Goal: Task Accomplishment & Management: Manage account settings

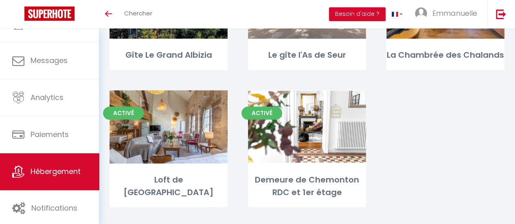
scroll to position [61, 0]
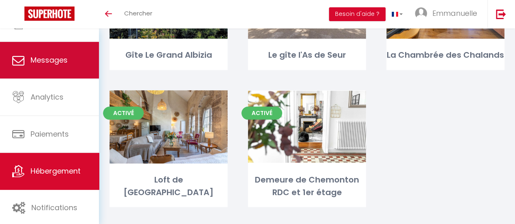
click at [72, 71] on link "Messages" at bounding box center [49, 60] width 99 height 37
select select "message"
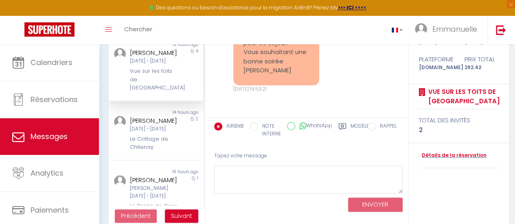
scroll to position [107, 0]
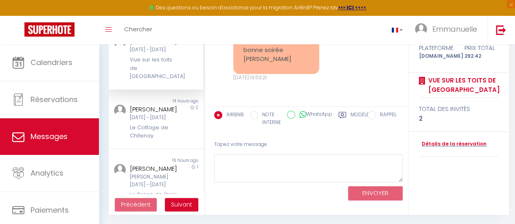
click at [351, 114] on label "Modèles" at bounding box center [362, 119] width 22 height 17
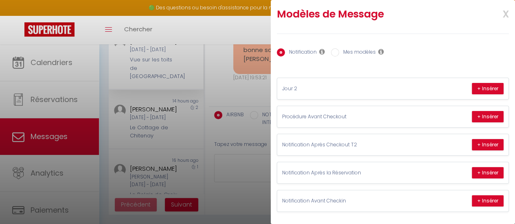
scroll to position [0, 0]
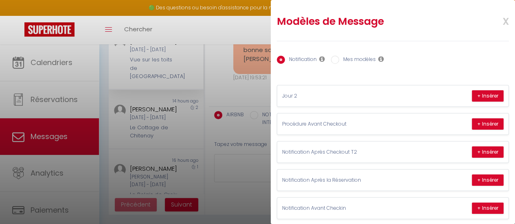
click at [358, 59] on label "Mes modèles" at bounding box center [357, 60] width 37 height 9
click at [339, 59] on input "Mes modèles" at bounding box center [335, 60] width 8 height 8
radio input "true"
radio input "false"
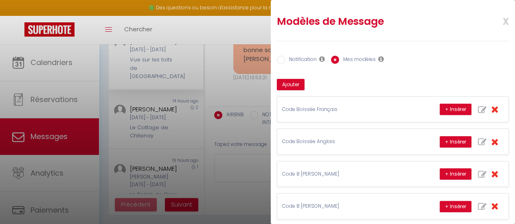
click at [380, 59] on icon at bounding box center [381, 59] width 6 height 7
click at [498, 18] on span "x" at bounding box center [496, 20] width 26 height 19
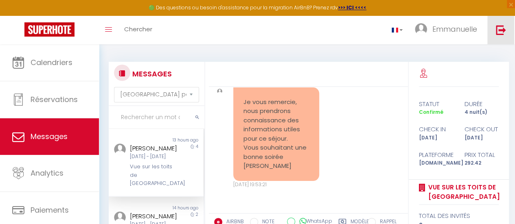
click at [503, 31] on img at bounding box center [501, 30] width 10 height 10
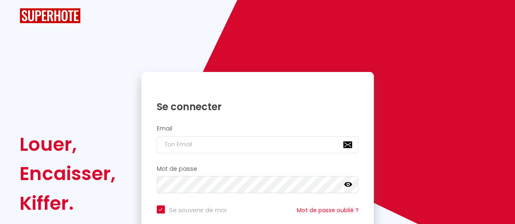
checkbox input "true"
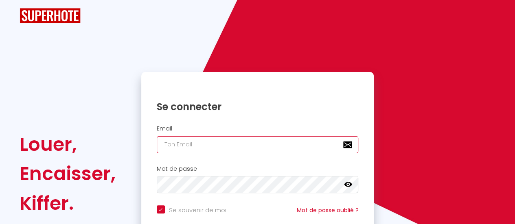
type input "[EMAIL_ADDRESS][DOMAIN_NAME]"
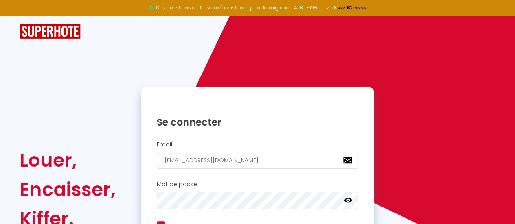
checkbox input "true"
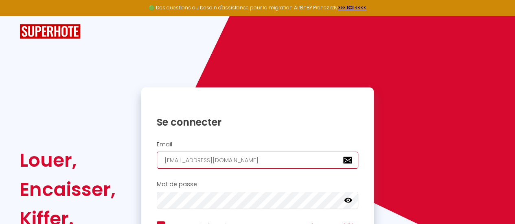
click at [269, 158] on input "[EMAIL_ADDRESS][DOMAIN_NAME]" at bounding box center [258, 160] width 202 height 17
type input "chartier.e@neuf.fr"
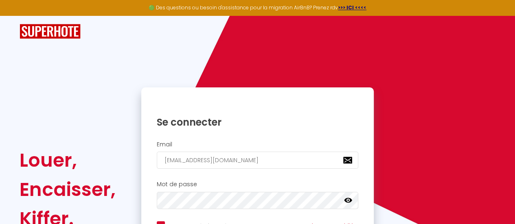
scroll to position [91, 0]
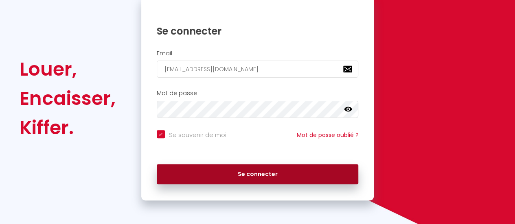
click at [269, 171] on button "Se connecter" at bounding box center [258, 174] width 202 height 20
checkbox input "true"
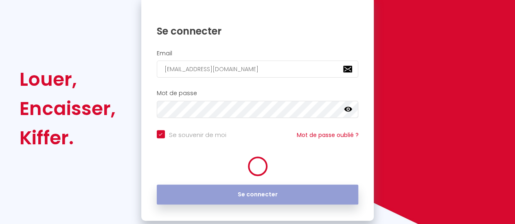
scroll to position [101, 0]
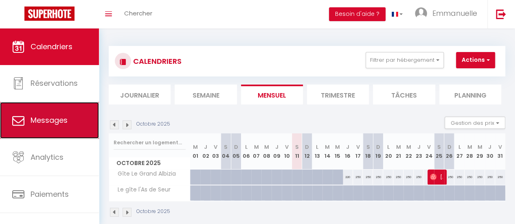
click at [51, 123] on span "Messages" at bounding box center [49, 120] width 37 height 10
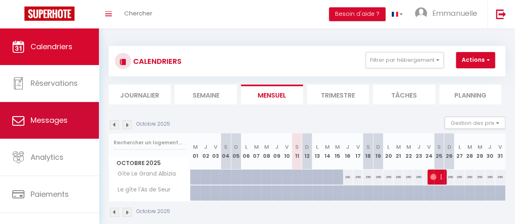
select select "message"
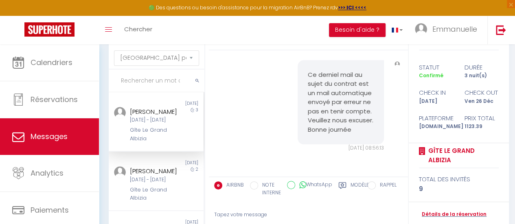
scroll to position [107, 0]
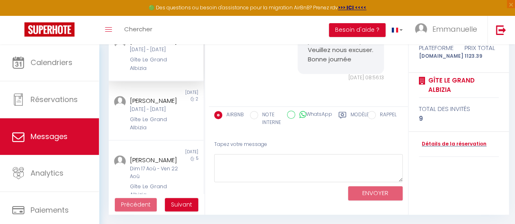
click at [353, 113] on label "Modèles" at bounding box center [362, 119] width 22 height 17
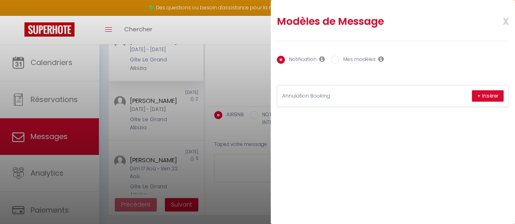
click at [363, 59] on label "Mes modèles" at bounding box center [357, 60] width 37 height 9
click at [339, 59] on input "Mes modèles" at bounding box center [335, 60] width 8 height 8
radio input "true"
radio input "false"
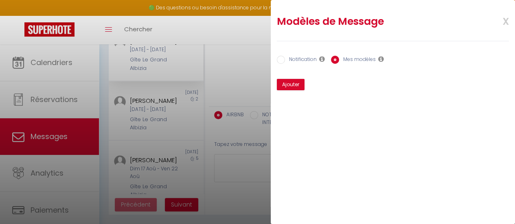
click at [506, 23] on span "x" at bounding box center [496, 20] width 26 height 19
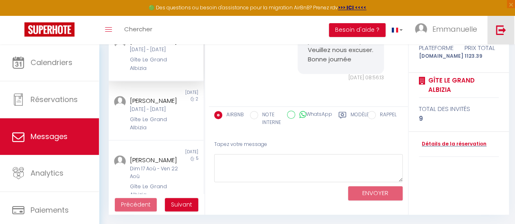
click at [501, 26] on img at bounding box center [501, 30] width 10 height 10
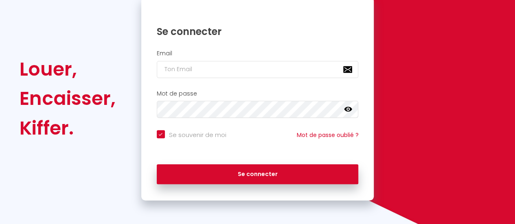
checkbox input "true"
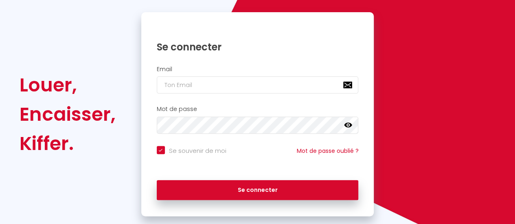
scroll to position [91, 0]
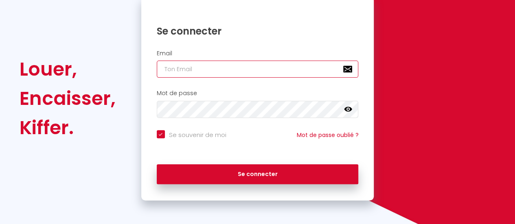
type input "chartier.e@neuf.fr"
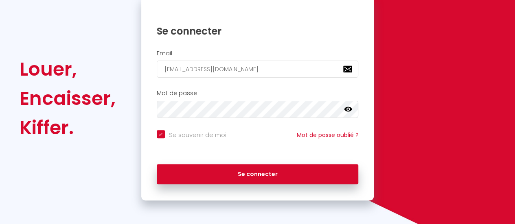
checkbox input "true"
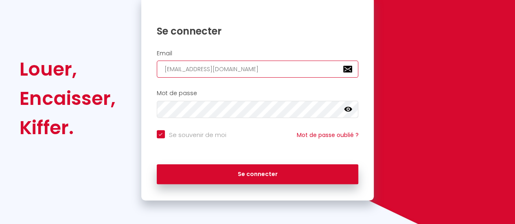
click at [237, 70] on input "chartier.e@neuf.fr" at bounding box center [258, 69] width 202 height 17
type input "[EMAIL_ADDRESS][DOMAIN_NAME]"
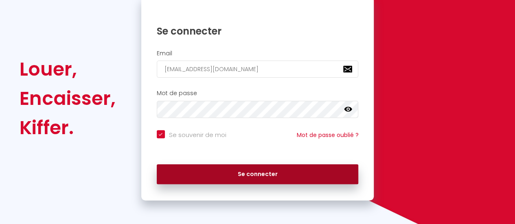
click at [257, 173] on button "Se connecter" at bounding box center [258, 174] width 202 height 20
checkbox input "true"
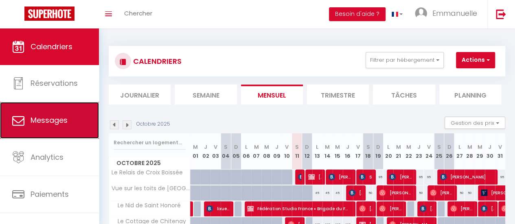
click at [56, 122] on span "Messages" at bounding box center [49, 120] width 37 height 10
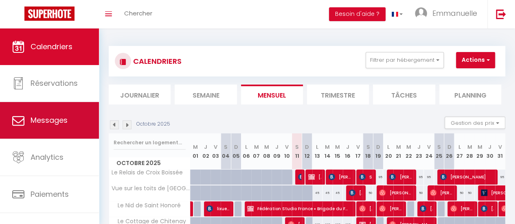
select select "message"
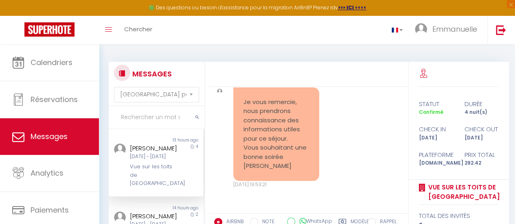
scroll to position [41, 0]
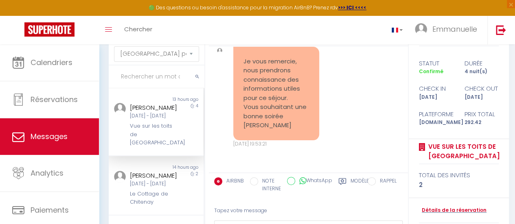
click at [352, 180] on label "Modèles" at bounding box center [362, 186] width 22 height 17
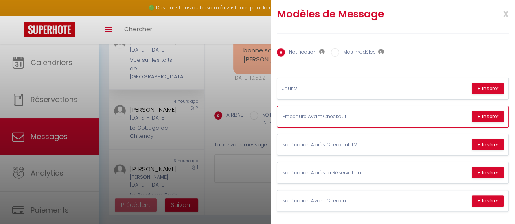
scroll to position [107, 0]
click at [500, 8] on span "x" at bounding box center [496, 13] width 26 height 19
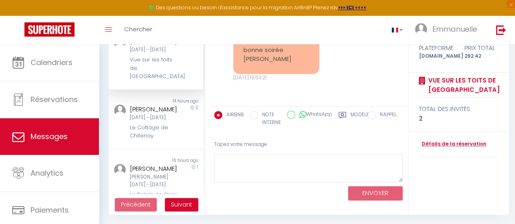
click at [358, 114] on label "Modèles" at bounding box center [362, 119] width 22 height 17
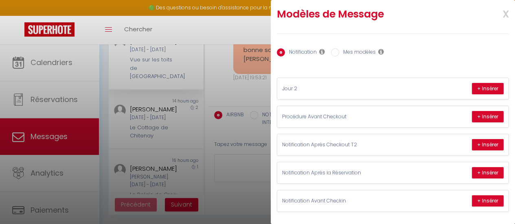
scroll to position [11, 0]
click at [349, 52] on label "Mes modèles" at bounding box center [357, 52] width 37 height 9
click at [339, 52] on input "Mes modèles" at bounding box center [335, 52] width 8 height 8
radio input "true"
radio input "false"
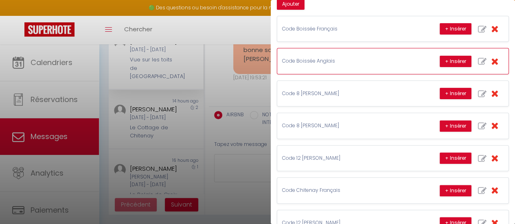
scroll to position [138, 0]
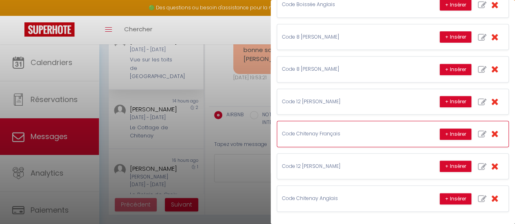
click at [365, 130] on p "Code Chitenay Français" at bounding box center [343, 134] width 122 height 8
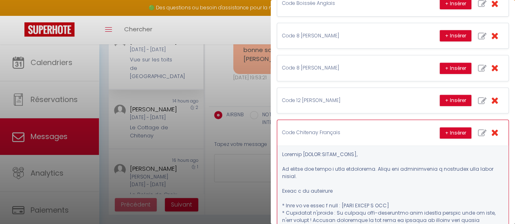
click at [365, 129] on p "Code Chitenay Français" at bounding box center [343, 133] width 122 height 8
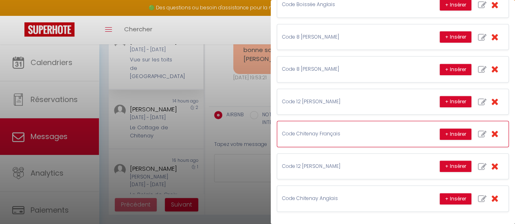
click at [365, 130] on p "Code Chitenay Français" at bounding box center [343, 134] width 122 height 8
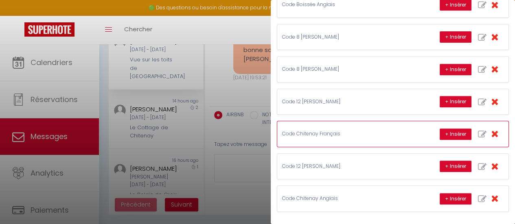
click at [355, 130] on p "Code Chitenay Français" at bounding box center [343, 134] width 122 height 8
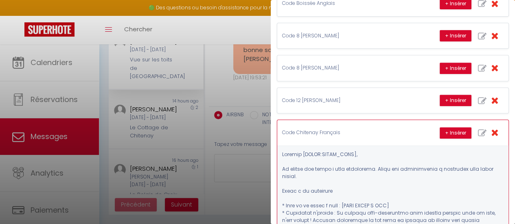
click at [355, 129] on p "Code Chitenay Français" at bounding box center [343, 133] width 122 height 8
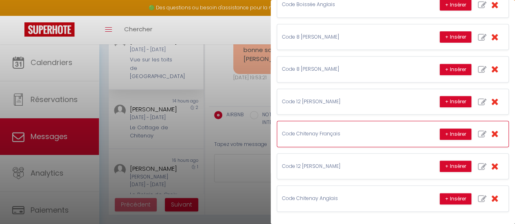
click at [355, 130] on p "Code Chitenay Français" at bounding box center [343, 134] width 122 height 8
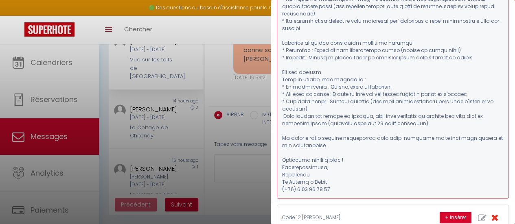
scroll to position [566, 0]
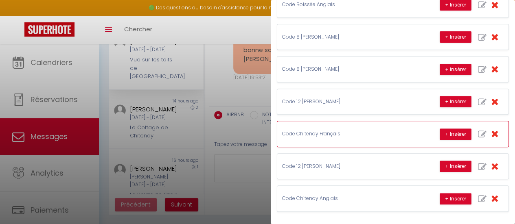
click at [363, 130] on p "Code Chitenay Français" at bounding box center [343, 134] width 122 height 8
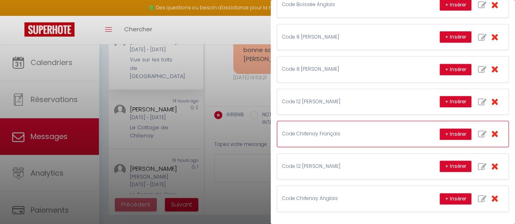
click at [363, 130] on p "Code Chitenay Français" at bounding box center [343, 134] width 122 height 8
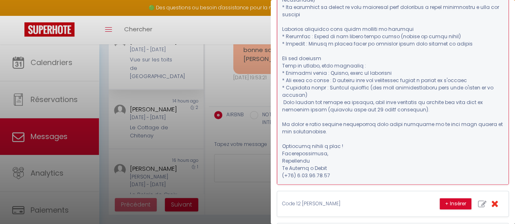
scroll to position [525, 0]
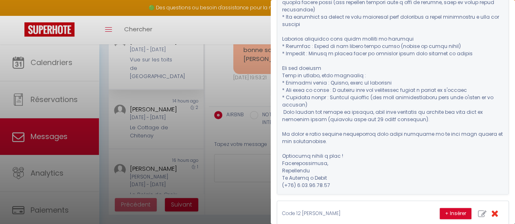
drag, startPoint x: 353, startPoint y: 62, endPoint x: 336, endPoint y: 64, distance: 17.2
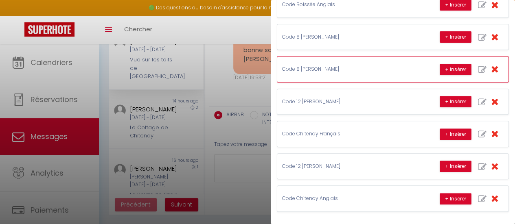
scroll to position [138, 0]
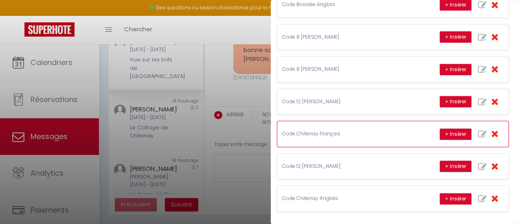
click at [357, 130] on p "Code Chitenay Français" at bounding box center [343, 134] width 122 height 8
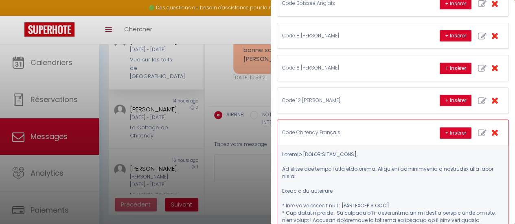
scroll to position [525, 0]
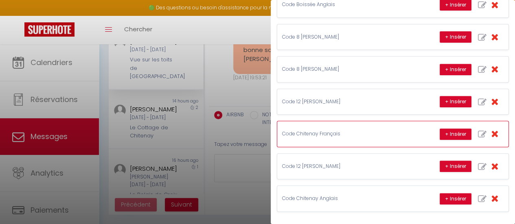
scroll to position [138, 0]
click at [371, 130] on p "Code Chitenay Français" at bounding box center [343, 134] width 122 height 8
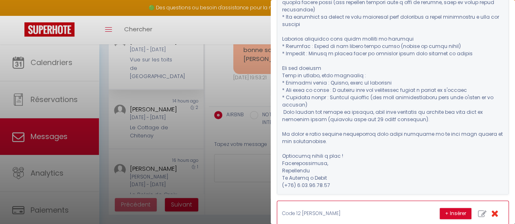
drag, startPoint x: 336, startPoint y: 174, endPoint x: 367, endPoint y: 149, distance: 39.4
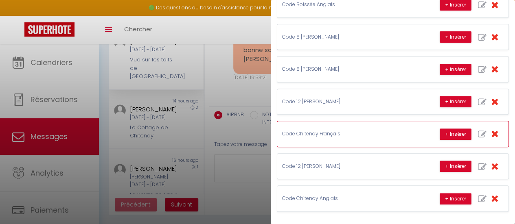
click at [368, 130] on p "Code Chitenay Français" at bounding box center [343, 134] width 122 height 8
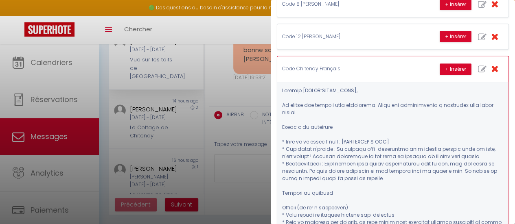
scroll to position [244, 0]
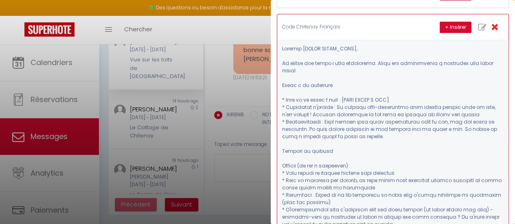
click at [478, 23] on icon "button" at bounding box center [482, 27] width 9 height 9
type input "Code Chitenay Français"
type textarea "Bonjour [GUEST:FIRST_NAME], La maison est prête à vous accueillir. Voici les in…"
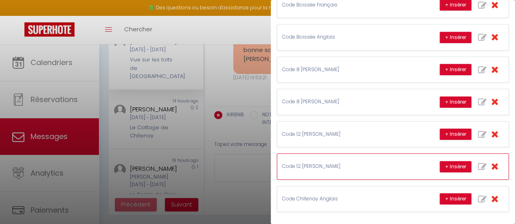
scroll to position [206, 0]
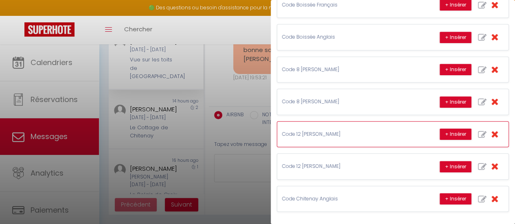
click at [366, 131] on p "Code 12 [PERSON_NAME]" at bounding box center [343, 135] width 122 height 8
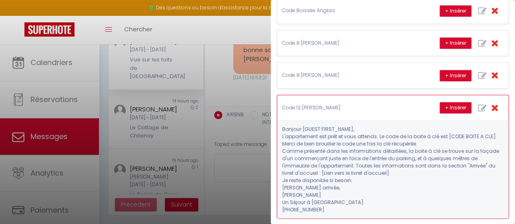
scroll to position [304, 0]
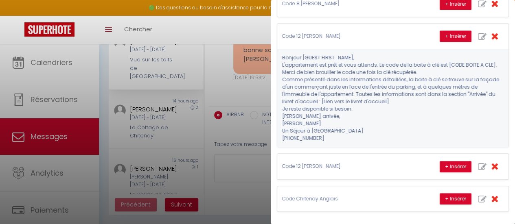
click at [242, 168] on div at bounding box center [257, 112] width 515 height 224
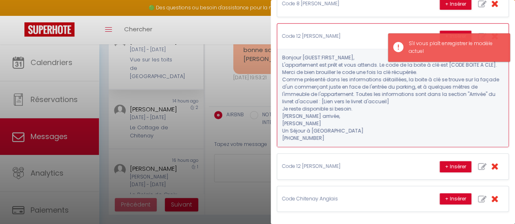
click at [491, 31] on icon "button" at bounding box center [494, 35] width 7 height 9
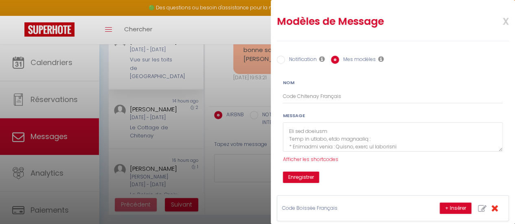
scroll to position [313, 0]
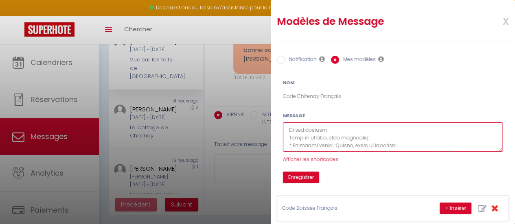
click at [430, 137] on textarea at bounding box center [393, 138] width 220 height 30
click at [439, 134] on textarea at bounding box center [393, 138] width 220 height 30
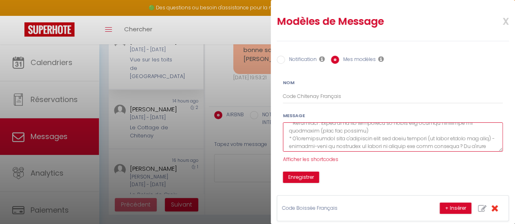
scroll to position [0, 0]
drag, startPoint x: 335, startPoint y: 145, endPoint x: 254, endPoint y: 124, distance: 83.9
click at [254, 124] on body "🟢 Des questions ou besoin d'assistance pour la migration AirBnB? Prenez rdv >>>…" at bounding box center [257, 80] width 515 height 287
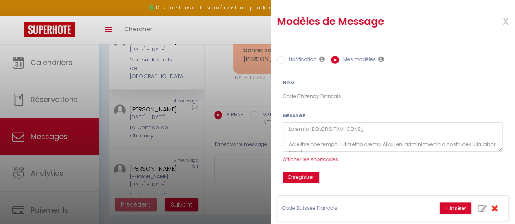
click at [399, 162] on div "Message Afficher les shortcodes" at bounding box center [393, 138] width 220 height 52
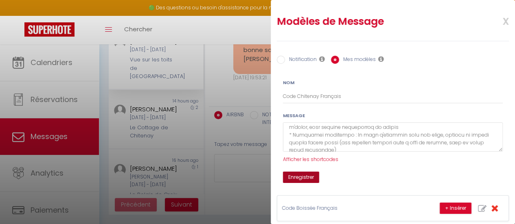
click at [310, 176] on button "Enregistrer" at bounding box center [301, 177] width 36 height 11
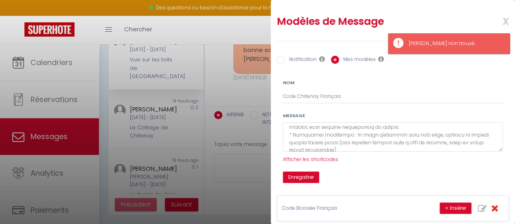
click at [502, 20] on span "x" at bounding box center [496, 20] width 26 height 19
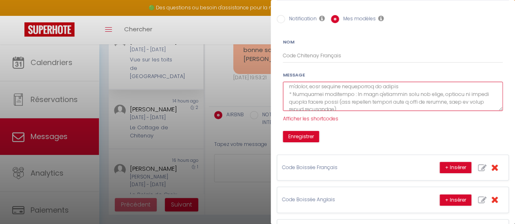
scroll to position [422, 0]
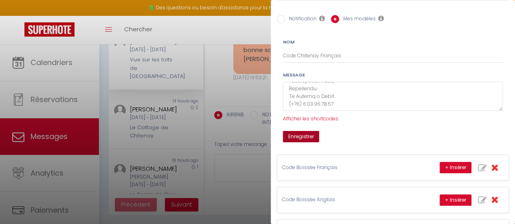
click at [305, 136] on button "Enregistrer" at bounding box center [301, 136] width 36 height 11
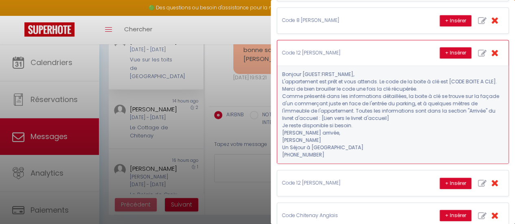
scroll to position [304, 0]
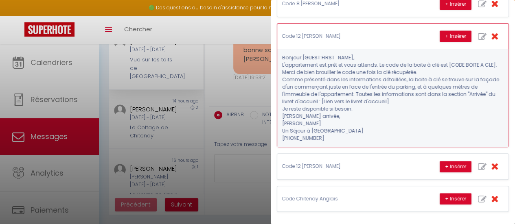
click at [491, 31] on icon "button" at bounding box center [494, 35] width 7 height 9
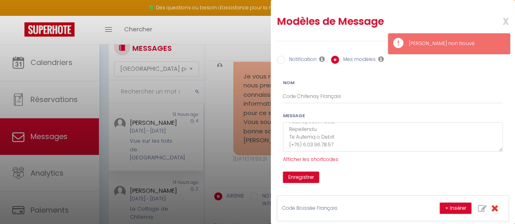
scroll to position [312, 0]
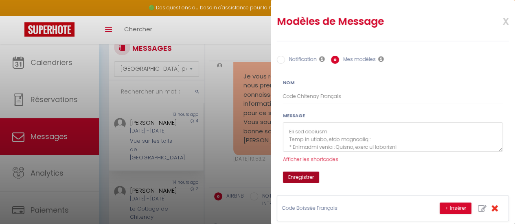
click at [308, 176] on button "Enregistrer" at bounding box center [301, 177] width 36 height 11
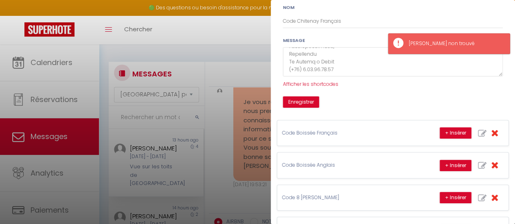
scroll to position [0, 0]
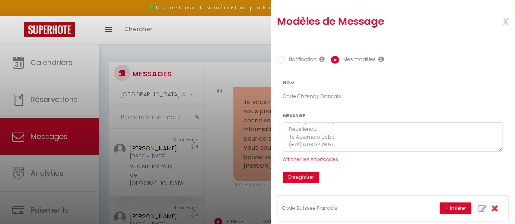
click at [498, 18] on span "x" at bounding box center [496, 20] width 26 height 19
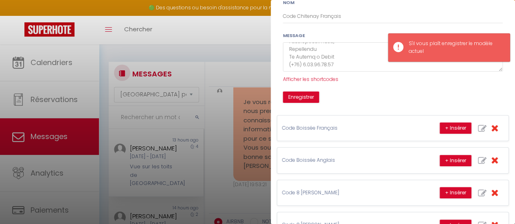
scroll to position [81, 0]
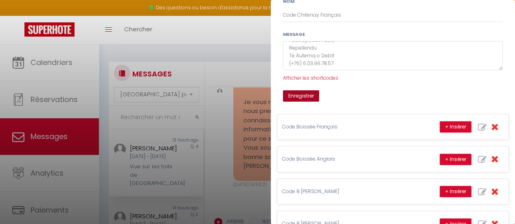
click at [304, 94] on button "Enregistrer" at bounding box center [301, 95] width 36 height 11
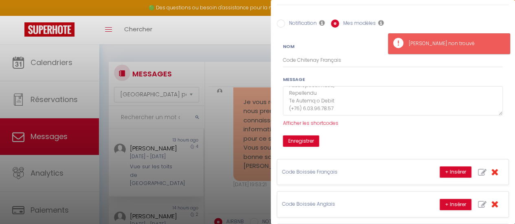
scroll to position [0, 0]
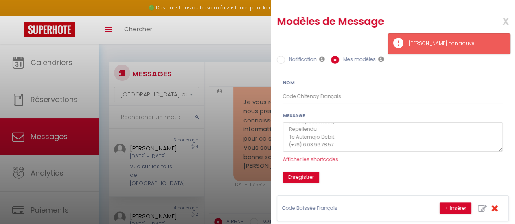
click at [284, 60] on input "Notification" at bounding box center [281, 60] width 8 height 8
radio input "true"
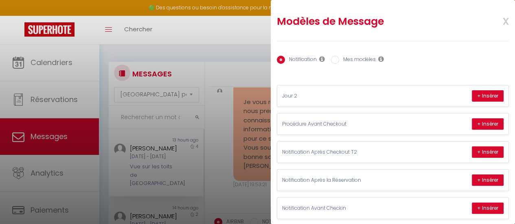
click at [346, 65] on div "Notification Mes modèles" at bounding box center [393, 60] width 232 height 17
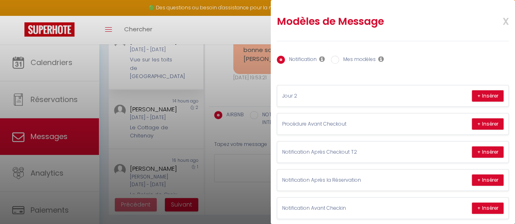
scroll to position [11, 0]
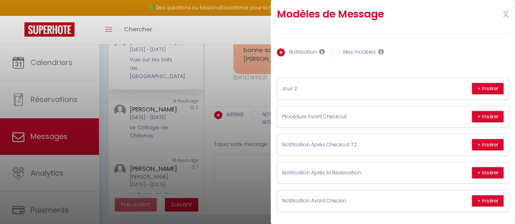
click at [352, 48] on label "Mes modèles" at bounding box center [357, 52] width 37 height 9
click at [339, 48] on input "Mes modèles" at bounding box center [335, 52] width 8 height 8
radio input "true"
radio input "false"
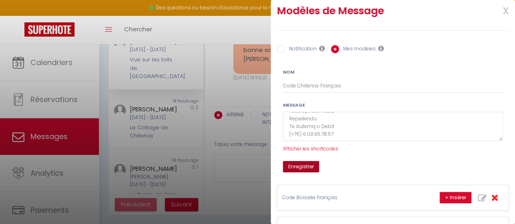
click at [300, 163] on button "Enregistrer" at bounding box center [301, 166] width 36 height 11
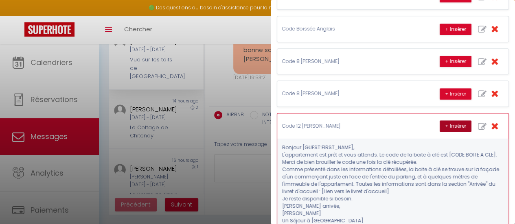
scroll to position [263, 0]
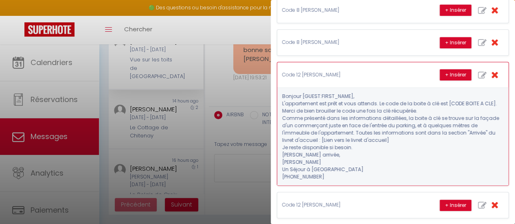
click at [491, 71] on icon "button" at bounding box center [494, 74] width 7 height 9
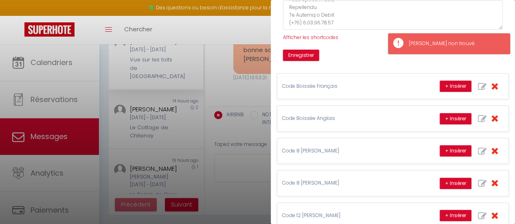
scroll to position [41, 0]
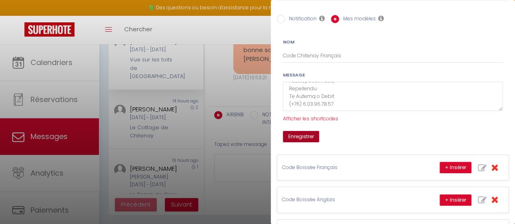
click at [308, 135] on button "Enregistrer" at bounding box center [301, 136] width 36 height 11
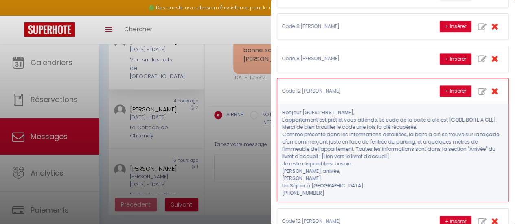
scroll to position [182, 0]
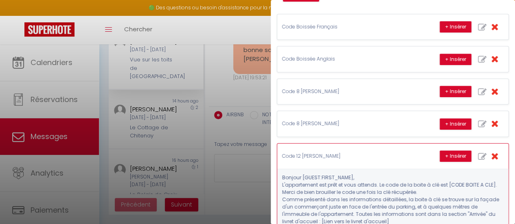
click at [491, 151] on icon "button" at bounding box center [494, 155] width 7 height 9
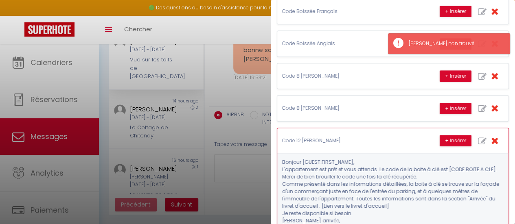
scroll to position [204, 0]
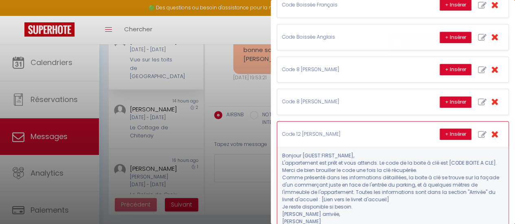
click at [478, 131] on icon "button" at bounding box center [482, 135] width 9 height 9
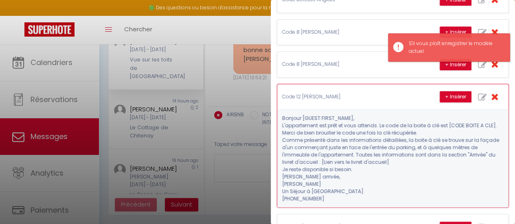
scroll to position [304, 0]
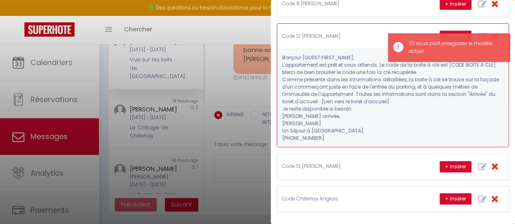
click at [355, 121] on pre "Bonjour [GUEST:FIRST_NAME], L'appartement est prêt et vous attends. Le code de …" at bounding box center [392, 98] width 221 height 88
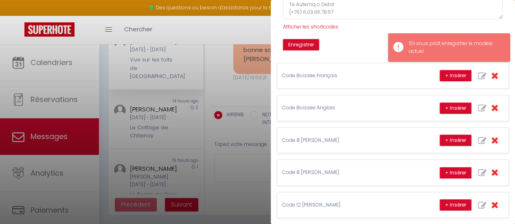
scroll to position [43, 0]
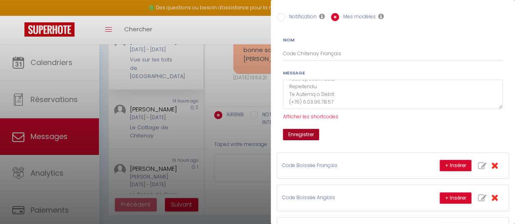
click at [311, 132] on button "Enregistrer" at bounding box center [301, 134] width 36 height 11
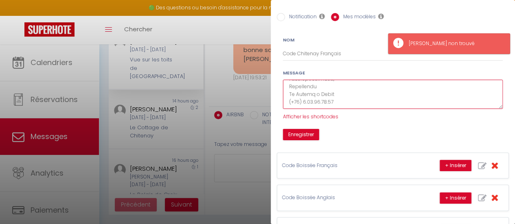
click at [388, 94] on textarea at bounding box center [393, 95] width 220 height 30
click at [397, 95] on textarea at bounding box center [393, 95] width 220 height 30
click at [398, 95] on textarea at bounding box center [393, 95] width 220 height 30
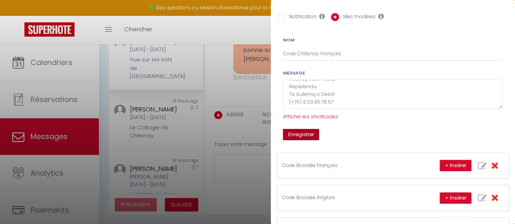
click at [301, 132] on button "Enregistrer" at bounding box center [301, 134] width 36 height 11
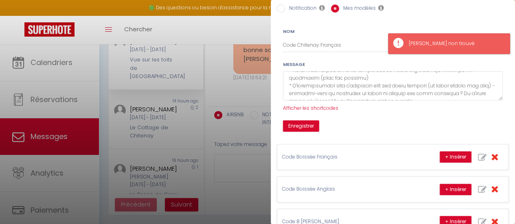
scroll to position [0, 0]
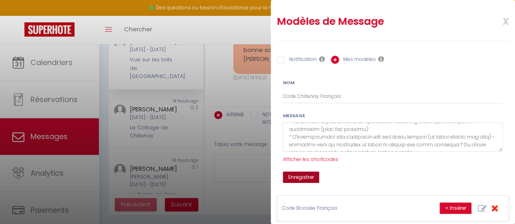
click at [307, 174] on button "Enregistrer" at bounding box center [301, 177] width 36 height 11
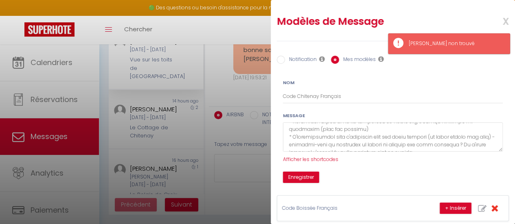
click at [299, 114] on label "Message" at bounding box center [294, 115] width 22 height 7
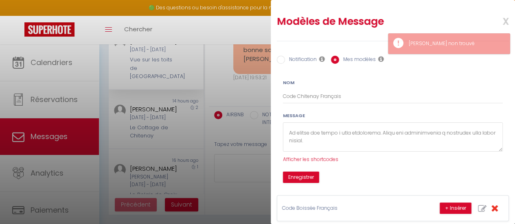
scroll to position [10, 0]
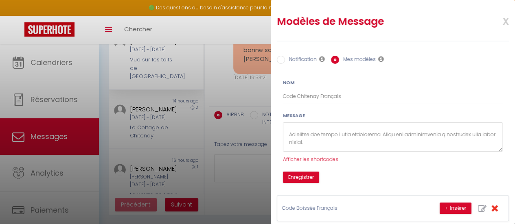
click at [489, 107] on form "Nom Code Chitenay Français Message Afficher les shortcodes Enregistrer Shortcod…" at bounding box center [393, 131] width 230 height 104
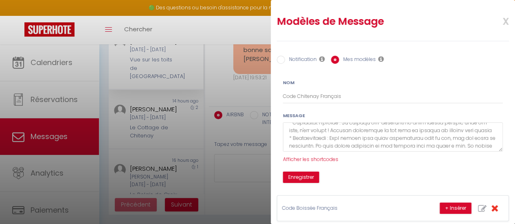
scroll to position [96, 0]
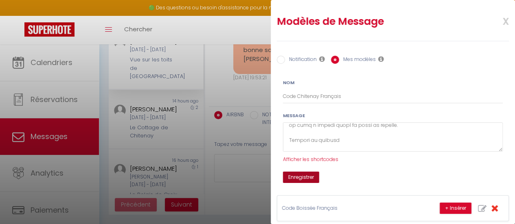
click at [305, 177] on button "Enregistrer" at bounding box center [301, 177] width 36 height 11
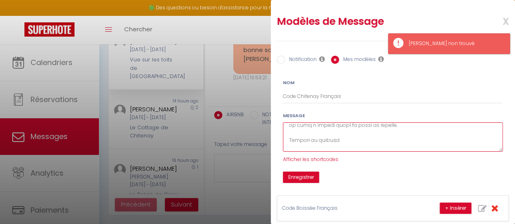
click at [333, 140] on textarea at bounding box center [393, 138] width 220 height 30
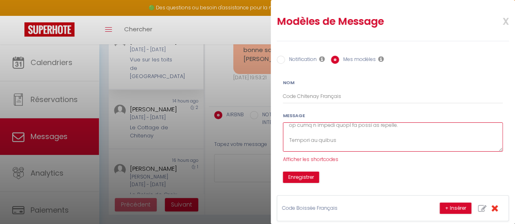
type textarea "Bonjour [GUEST:FIRST_NAME], La maison est prête à vous accueillir. Voici les in…"
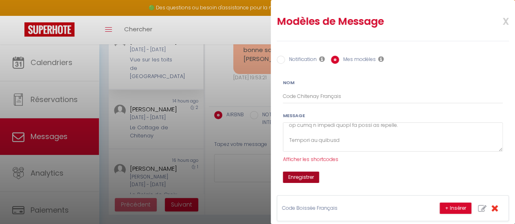
click at [304, 178] on button "Enregistrer" at bounding box center [301, 177] width 36 height 11
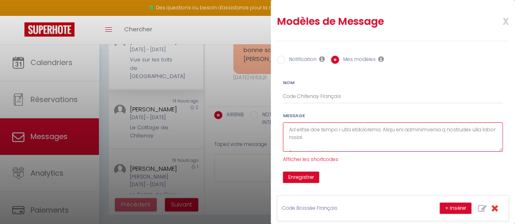
scroll to position [0, 0]
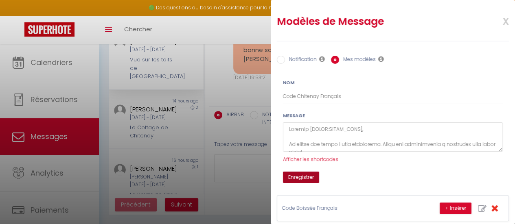
click at [312, 177] on button "Enregistrer" at bounding box center [301, 177] width 36 height 11
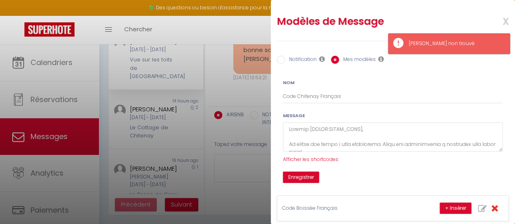
drag, startPoint x: 501, startPoint y: 17, endPoint x: 500, endPoint y: 21, distance: 4.2
click at [500, 21] on span "x" at bounding box center [496, 20] width 26 height 19
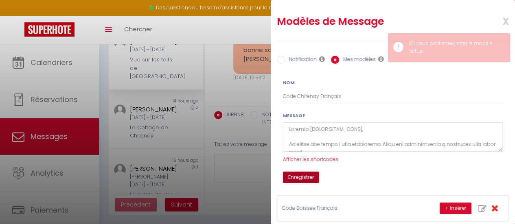
click at [297, 176] on button "Enregistrer" at bounding box center [301, 177] width 36 height 11
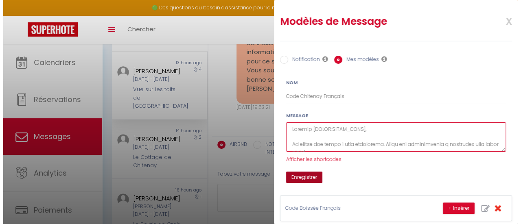
scroll to position [66, 0]
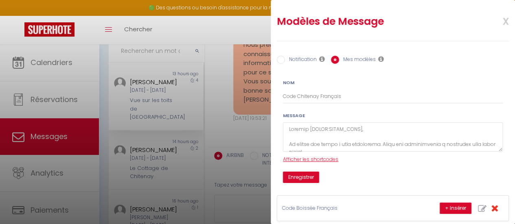
click at [317, 157] on span "Afficher les shortcodes" at bounding box center [310, 159] width 55 height 7
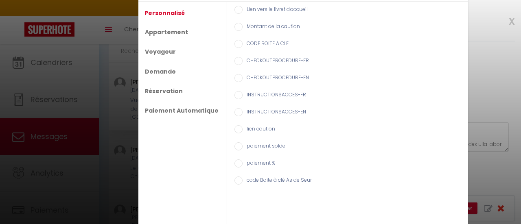
click at [506, 22] on div "Shortcodes × Personnalisé Appartement Voyageur Demande Réservation Paiement Aut…" at bounding box center [260, 112] width 521 height 224
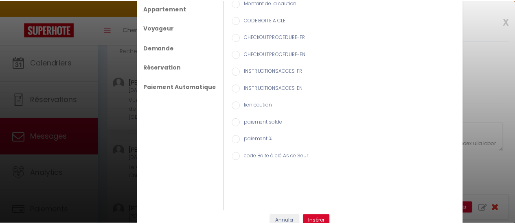
scroll to position [31, 0]
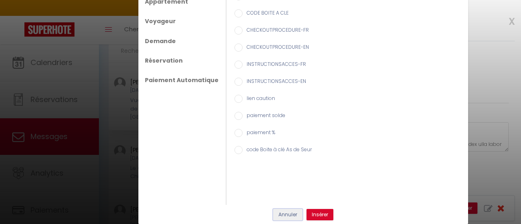
click at [283, 213] on button "Annuler" at bounding box center [287, 214] width 29 height 11
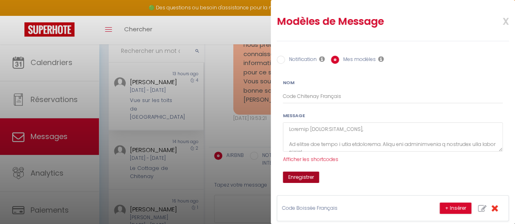
click at [307, 178] on button "Enregistrer" at bounding box center [301, 177] width 36 height 11
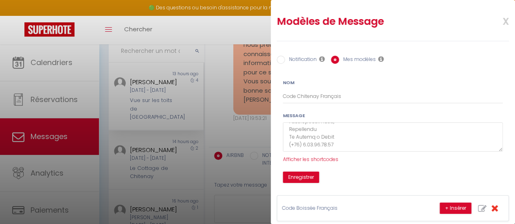
scroll to position [422, 0]
click at [301, 177] on button "Enregistrer" at bounding box center [301, 177] width 36 height 11
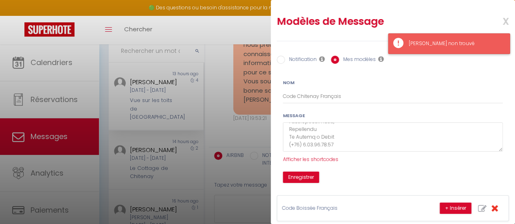
click at [406, 40] on div "Modèle non trouvé" at bounding box center [449, 43] width 122 height 21
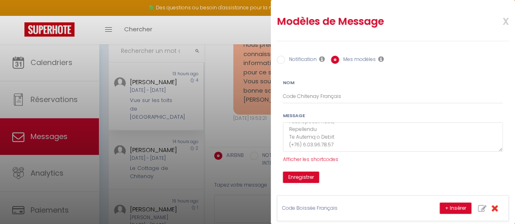
click at [497, 22] on span "x" at bounding box center [496, 20] width 26 height 19
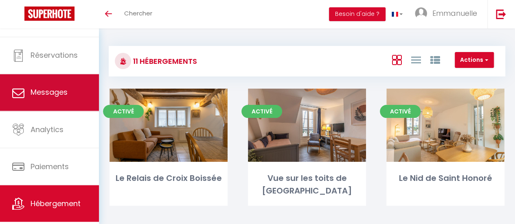
click at [70, 94] on link "Messages" at bounding box center [49, 93] width 99 height 37
select select "message"
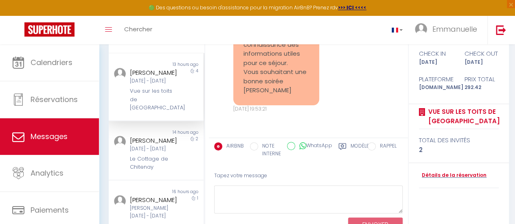
scroll to position [107, 0]
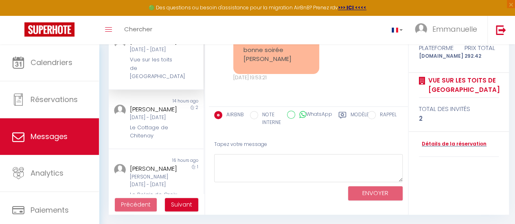
click at [347, 110] on div "AIRBNB NOTE INTERNE WhatsApp Modèles" at bounding box center [292, 119] width 156 height 24
click at [346, 116] on div "Modèles" at bounding box center [355, 121] width 34 height 20
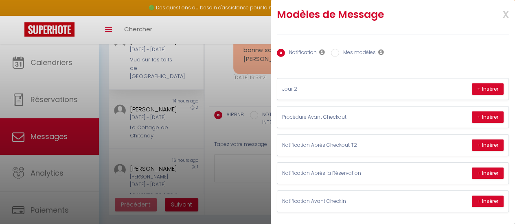
scroll to position [11, 0]
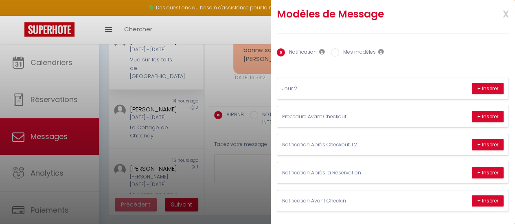
click at [335, 48] on input "Mes modèles" at bounding box center [335, 52] width 8 height 8
radio input "true"
radio input "false"
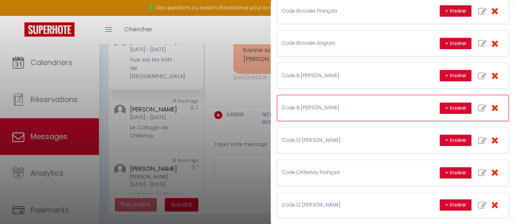
scroll to position [16, 0]
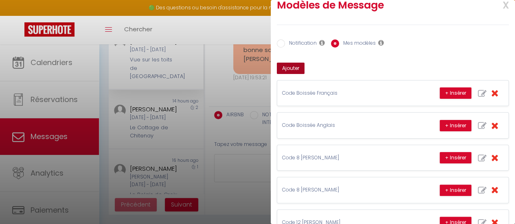
click at [289, 65] on button "Ajouter" at bounding box center [291, 68] width 28 height 11
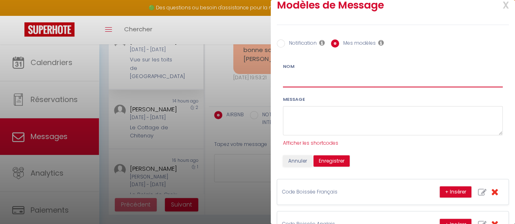
click at [294, 82] on input "Nom" at bounding box center [393, 80] width 220 height 15
type input "code chitenay hiver"
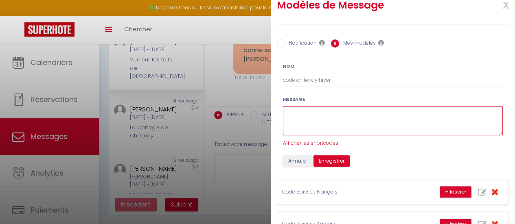
click at [298, 114] on textarea at bounding box center [393, 121] width 220 height 30
paste textarea "Bonjour [GUEST:FIRST_NAME], La maison est prête à vous accueillir. Voici les in…"
drag, startPoint x: 334, startPoint y: 122, endPoint x: 288, endPoint y: 125, distance: 46.5
click at [288, 125] on textarea at bounding box center [393, 121] width 220 height 30
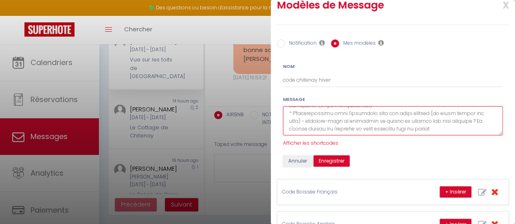
scroll to position [139, 0]
drag, startPoint x: 287, startPoint y: 111, endPoint x: 475, endPoint y: 129, distance: 188.1
click at [475, 129] on textarea at bounding box center [393, 121] width 220 height 30
drag, startPoint x: 287, startPoint y: 113, endPoint x: 477, endPoint y: 127, distance: 191.1
click at [477, 127] on textarea at bounding box center [393, 121] width 220 height 30
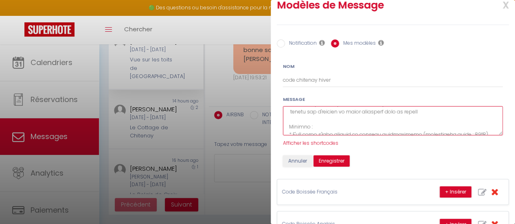
drag, startPoint x: 424, startPoint y: 112, endPoint x: 286, endPoint y: 115, distance: 138.0
click at [286, 115] on textarea at bounding box center [393, 121] width 220 height 30
click at [288, 126] on textarea at bounding box center [393, 121] width 220 height 30
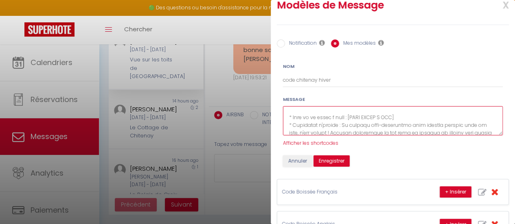
scroll to position [41, 0]
click at [340, 111] on textarea at bounding box center [393, 121] width 220 height 30
drag, startPoint x: 403, startPoint y: 126, endPoint x: 350, endPoint y: 125, distance: 52.9
click at [350, 125] on textarea at bounding box center [393, 121] width 220 height 30
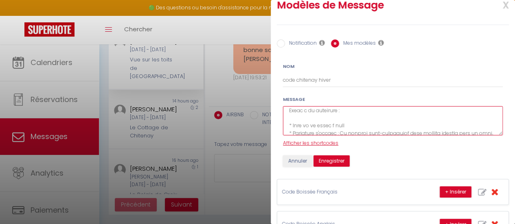
type textarea "Bonjour [GUEST:FIRST_NAME], La maison est prête à vous accueillir. Voici les in…"
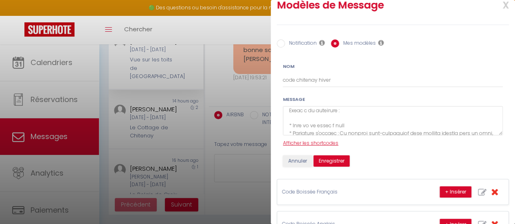
click at [320, 142] on span "Afficher les shortcodes" at bounding box center [310, 143] width 55 height 7
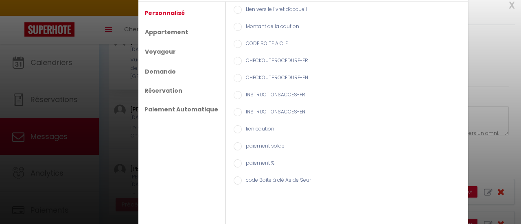
click at [234, 44] on input "CODE BOITE A CLE" at bounding box center [238, 44] width 8 height 8
radio input "true"
click at [196, 32] on ul "Personnalisé Appartement Voyageur Demande Réservation Paiement Automatique" at bounding box center [181, 119] width 87 height 234
click at [170, 31] on link "Appartement" at bounding box center [165, 31] width 51 height 15
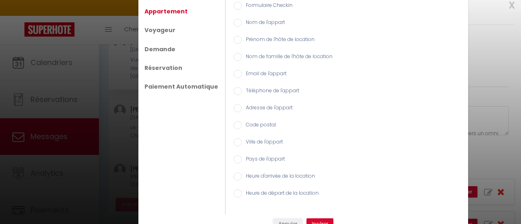
scroll to position [31, 0]
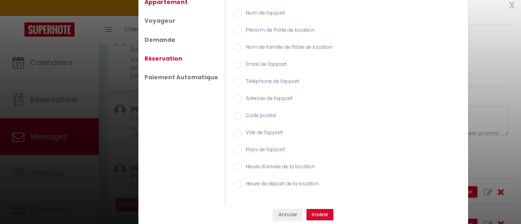
click at [165, 60] on link "Réservation" at bounding box center [163, 58] width 46 height 15
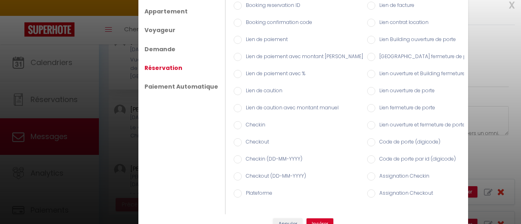
scroll to position [0, 0]
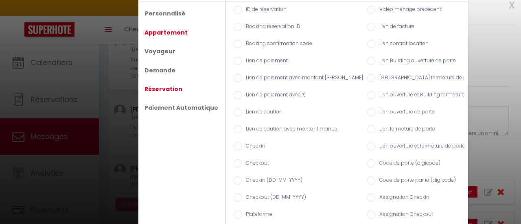
click at [165, 28] on link "Appartement" at bounding box center [165, 32] width 51 height 15
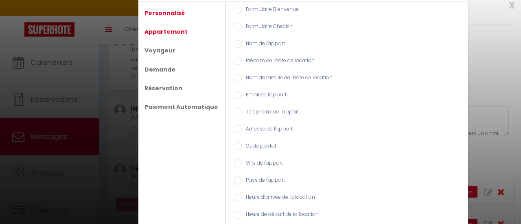
click at [171, 12] on link "Personnalisé" at bounding box center [164, 13] width 48 height 15
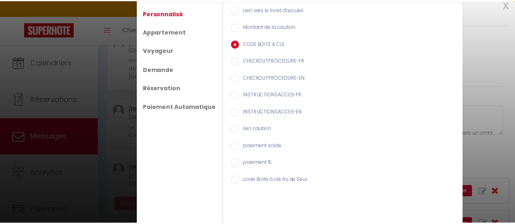
scroll to position [31, 0]
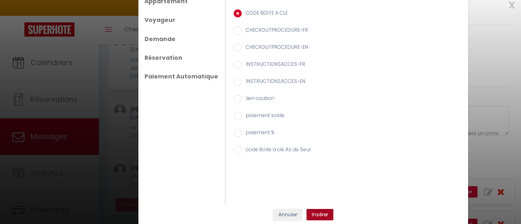
click at [317, 213] on button "Insérer" at bounding box center [320, 214] width 27 height 11
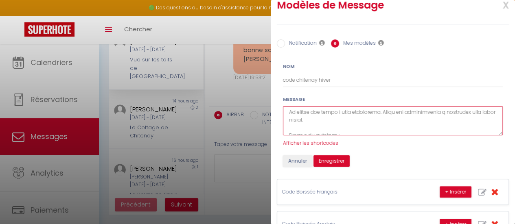
scroll to position [0, 0]
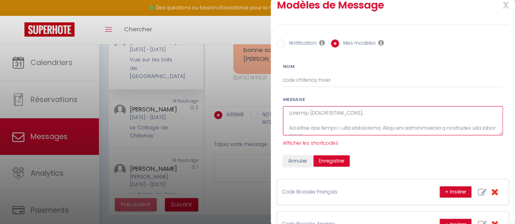
drag, startPoint x: 410, startPoint y: 118, endPoint x: 280, endPoint y: 108, distance: 130.6
click at [280, 108] on div "Message Afficher les shortcodes" at bounding box center [393, 122] width 230 height 52
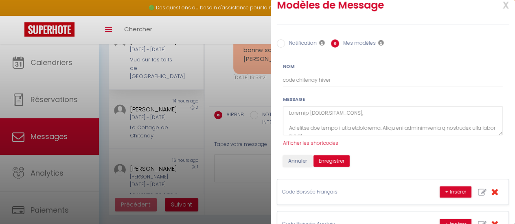
click at [398, 69] on div "Nom code chitenay hiver" at bounding box center [393, 75] width 220 height 25
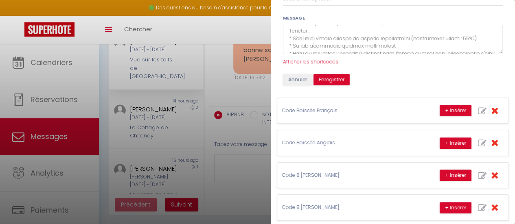
scroll to position [110, 0]
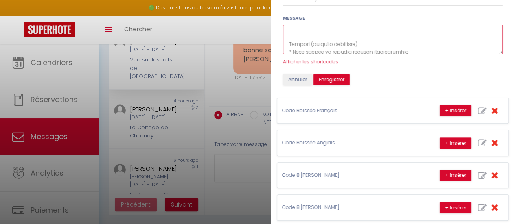
drag, startPoint x: 366, startPoint y: 42, endPoint x: 286, endPoint y: 45, distance: 79.9
click at [286, 45] on textarea at bounding box center [393, 40] width 220 height 30
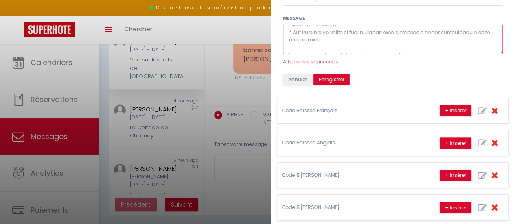
drag, startPoint x: 406, startPoint y: 49, endPoint x: 322, endPoint y: 48, distance: 83.1
click at [320, 51] on textarea at bounding box center [393, 40] width 220 height 30
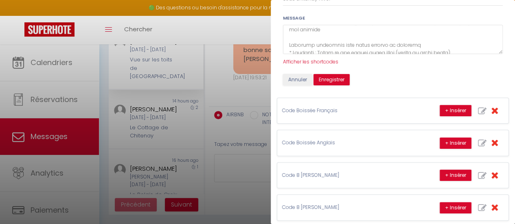
click at [421, 17] on div "Message Afficher les shortcodes" at bounding box center [393, 40] width 220 height 52
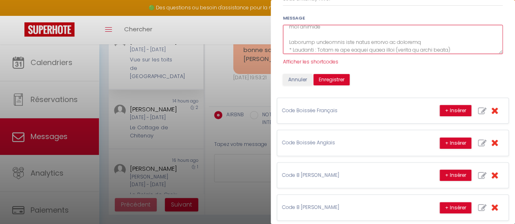
drag, startPoint x: 405, startPoint y: 50, endPoint x: 343, endPoint y: 49, distance: 61.9
click at [340, 52] on textarea at bounding box center [393, 40] width 220 height 30
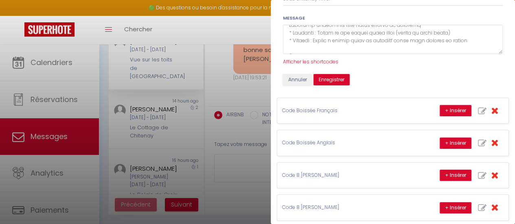
click at [417, 10] on form "Nom code chitenay hiver Message Afficher les shortcodes Annuler Enregistrer Sho…" at bounding box center [393, 33] width 230 height 104
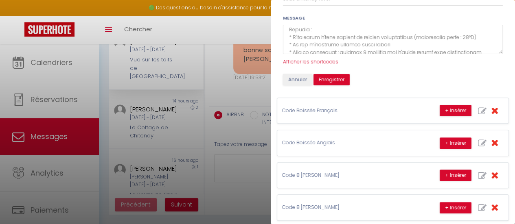
scroll to position [131, 0]
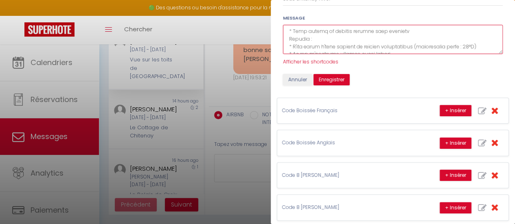
drag, startPoint x: 405, startPoint y: 32, endPoint x: 287, endPoint y: 34, distance: 117.7
click at [287, 34] on textarea at bounding box center [393, 40] width 220 height 30
click at [288, 39] on textarea at bounding box center [393, 40] width 220 height 30
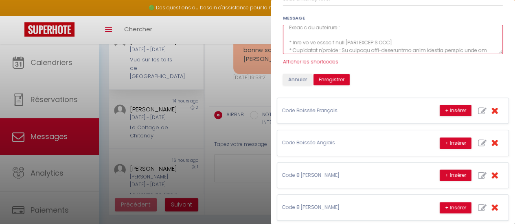
scroll to position [71, 0]
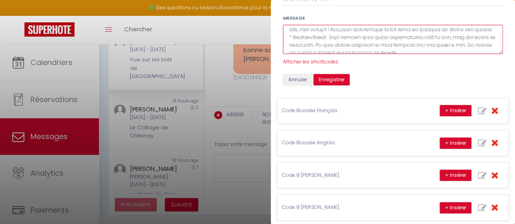
click at [475, 30] on textarea at bounding box center [393, 40] width 220 height 30
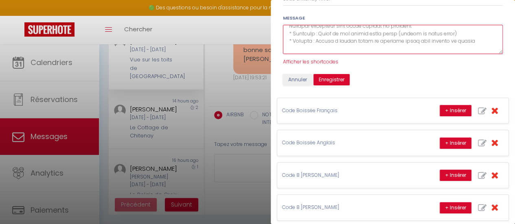
drag, startPoint x: 453, startPoint y: 33, endPoint x: 287, endPoint y: 31, distance: 165.7
click at [287, 31] on textarea at bounding box center [393, 40] width 220 height 30
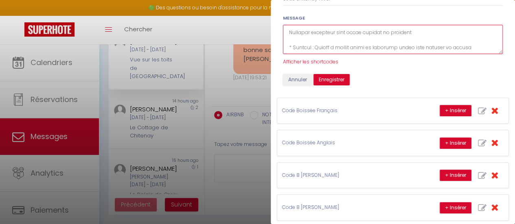
scroll to position [185, 0]
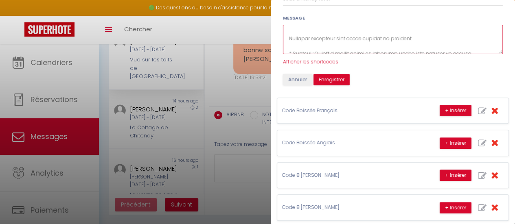
drag, startPoint x: 414, startPoint y: 36, endPoint x: 283, endPoint y: 40, distance: 132.0
click at [283, 40] on div "Message Afficher les shortcodes" at bounding box center [393, 40] width 230 height 52
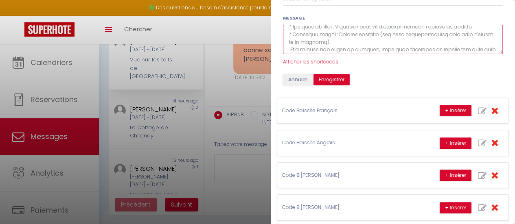
scroll to position [251, 0]
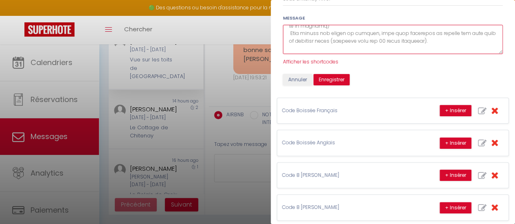
click at [344, 39] on textarea at bounding box center [393, 40] width 220 height 30
click at [481, 34] on textarea at bounding box center [393, 40] width 220 height 30
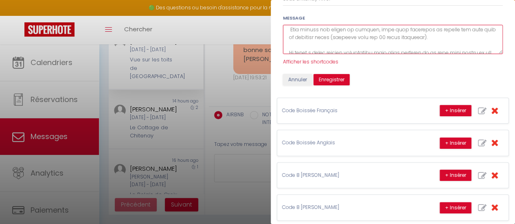
drag, startPoint x: 432, startPoint y: 38, endPoint x: 290, endPoint y: 31, distance: 141.8
click at [290, 31] on textarea at bounding box center [393, 40] width 220 height 30
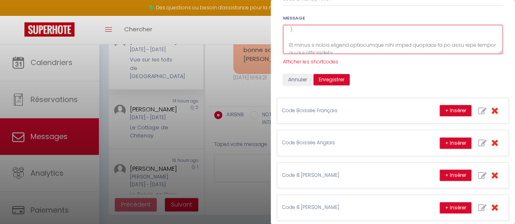
click at [288, 44] on textarea at bounding box center [393, 40] width 220 height 30
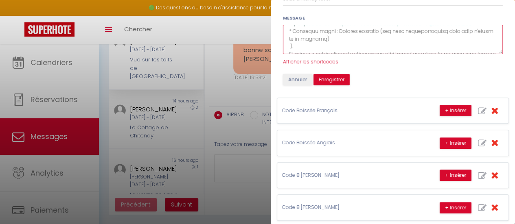
click at [297, 47] on textarea at bounding box center [393, 40] width 220 height 30
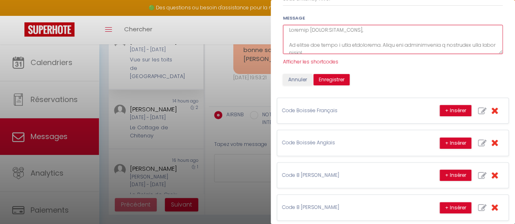
scroll to position [0, 0]
type textarea "Bonjour [GUEST:FIRST_NAME], La maison est prête à vous accueillir. Voici les in…"
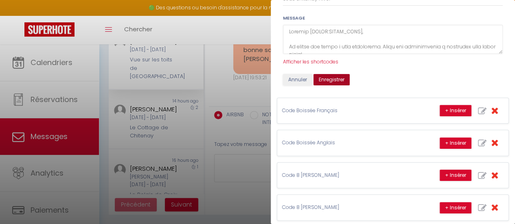
click at [337, 79] on button "Enregistrer" at bounding box center [331, 79] width 36 height 11
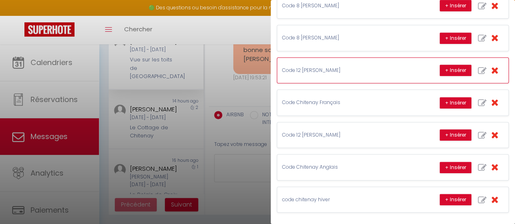
scroll to position [170, 0]
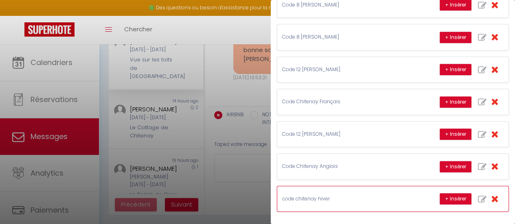
click at [359, 195] on p "code chitenay hiver" at bounding box center [343, 199] width 122 height 8
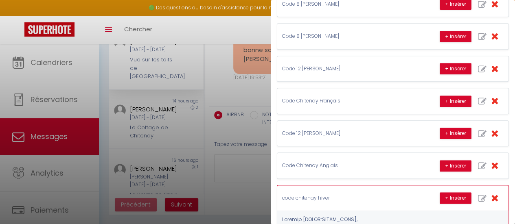
scroll to position [211, 0]
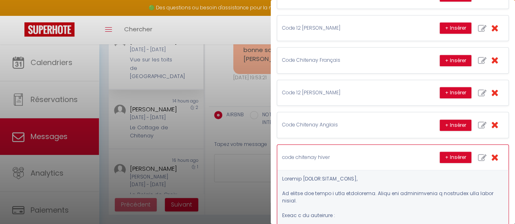
click at [478, 154] on icon "button" at bounding box center [482, 158] width 9 height 9
type input "code chitenay hiver"
type textarea "Bonjour [GUEST:FIRST_NAME], La maison est prête à vous accueillir. Voici les in…"
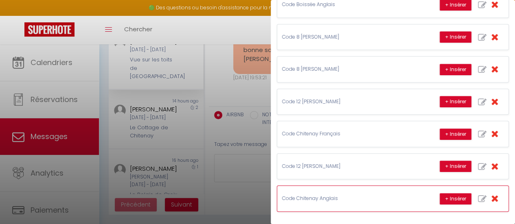
click at [478, 195] on icon "button" at bounding box center [482, 199] width 9 height 9
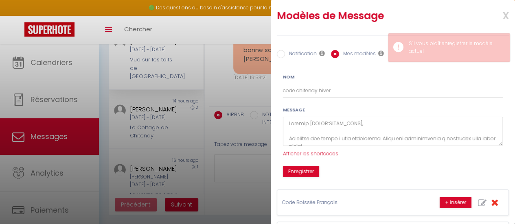
scroll to position [0, 0]
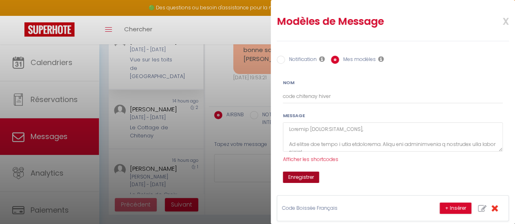
click at [305, 175] on button "Enregistrer" at bounding box center [301, 177] width 36 height 11
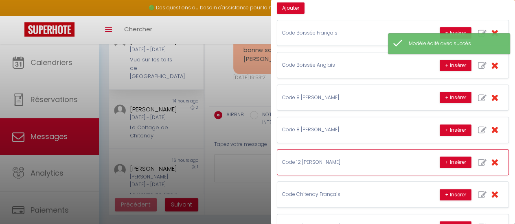
scroll to position [170, 0]
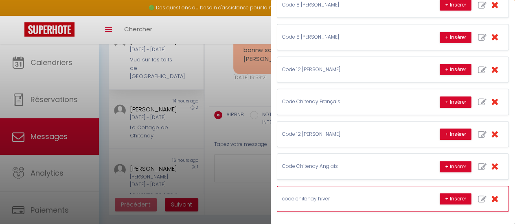
click at [478, 195] on icon "button" at bounding box center [482, 199] width 9 height 9
type input "code chitenay hiver"
type textarea "Bonjour [GUEST:FIRST_NAME], La maison est prête à vous accueillir. Voici les in…"
click at [478, 195] on icon "button" at bounding box center [482, 199] width 9 height 9
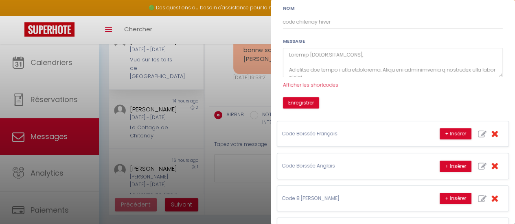
scroll to position [34, 0]
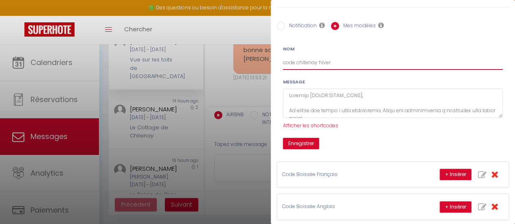
click at [318, 61] on input "code chitenay hiver" at bounding box center [393, 62] width 220 height 15
click at [331, 63] on input "code chitenay hiver" at bounding box center [393, 62] width 220 height 15
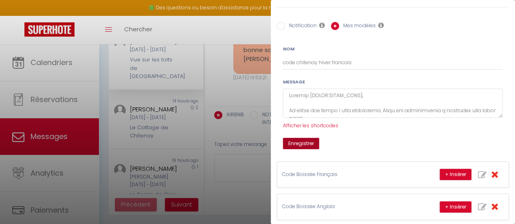
click at [307, 141] on button "Enregistrer" at bounding box center [301, 143] width 36 height 11
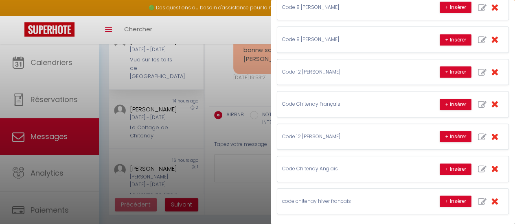
scroll to position [170, 0]
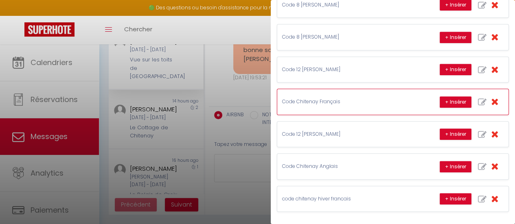
click at [478, 98] on icon "button" at bounding box center [482, 102] width 9 height 9
type input "Code Chitenay Français"
type textarea "Bonjour [GUEST:FIRST_NAME], La maison est prête à vous accueillir. Voici les in…"
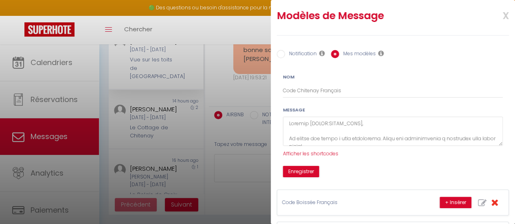
scroll to position [0, 0]
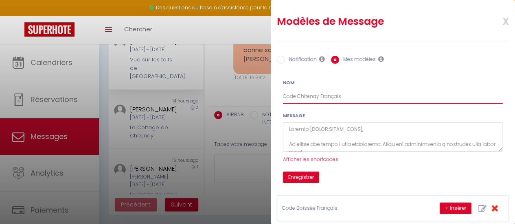
click at [319, 96] on input "Code Chitenay Français" at bounding box center [393, 96] width 220 height 15
type input "Code Chitenay été Français"
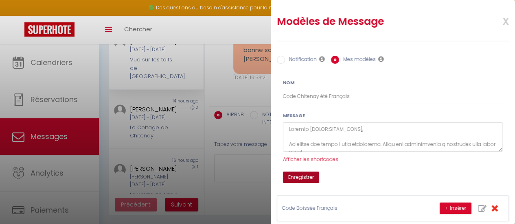
click at [302, 175] on button "Enregistrer" at bounding box center [301, 177] width 36 height 11
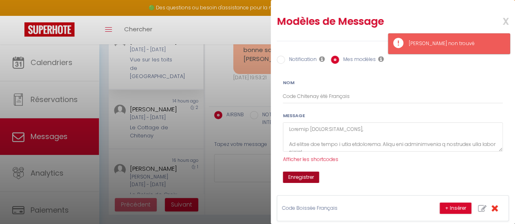
click at [305, 178] on button "Enregistrer" at bounding box center [301, 177] width 36 height 11
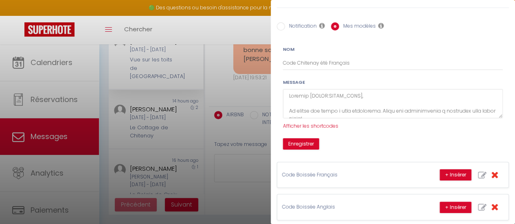
scroll to position [41, 0]
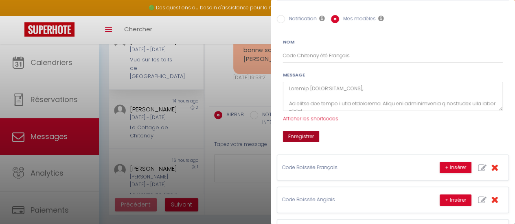
click at [309, 136] on button "Enregistrer" at bounding box center [301, 136] width 36 height 11
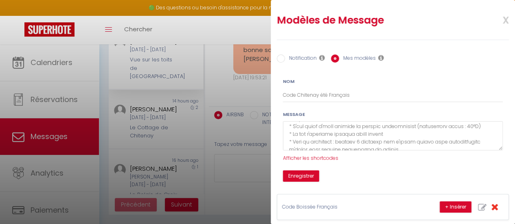
scroll to position [0, 0]
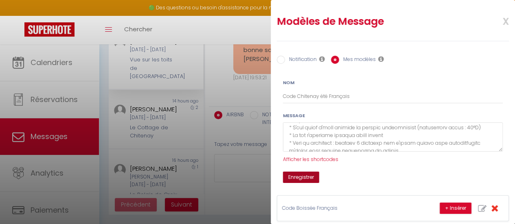
click at [306, 177] on button "Enregistrer" at bounding box center [301, 177] width 36 height 11
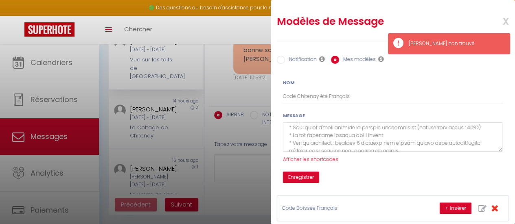
scroll to position [41, 0]
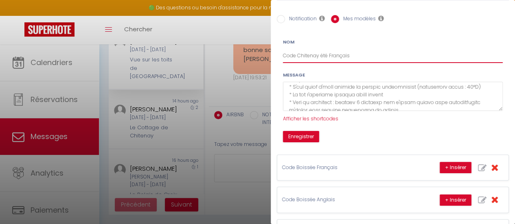
click at [329, 55] on input "Code Chitenay été Français" at bounding box center [393, 55] width 220 height 15
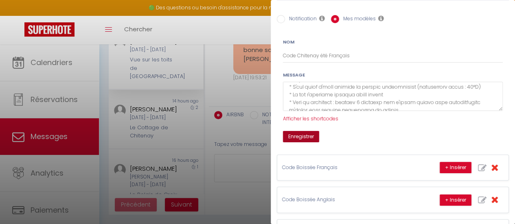
click at [302, 136] on button "Enregistrer" at bounding box center [301, 136] width 36 height 11
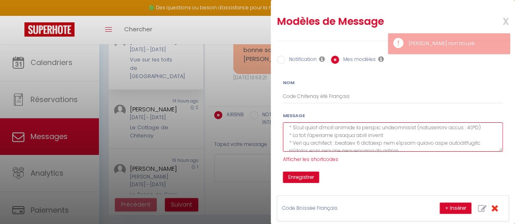
scroll to position [422, 0]
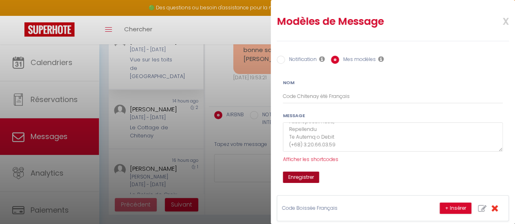
click at [305, 174] on button "Enregistrer" at bounding box center [301, 177] width 36 height 11
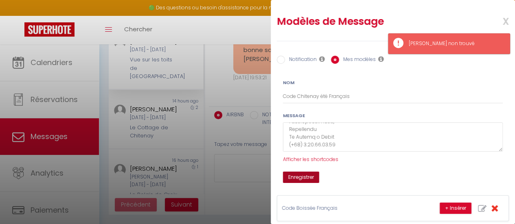
click at [302, 175] on button "Enregistrer" at bounding box center [301, 177] width 36 height 11
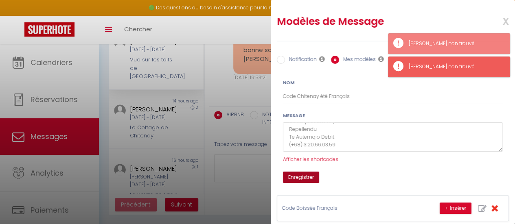
click at [302, 175] on button "Enregistrer" at bounding box center [301, 177] width 36 height 11
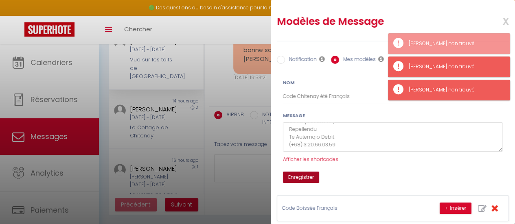
click at [302, 175] on button "Enregistrer" at bounding box center [301, 177] width 36 height 11
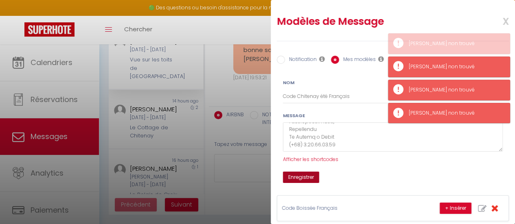
click at [302, 175] on button "Enregistrer" at bounding box center [301, 177] width 36 height 11
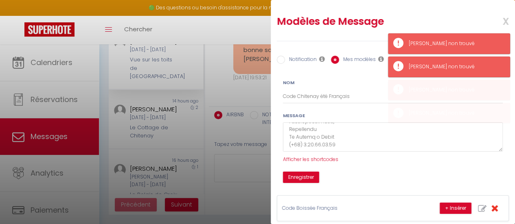
click at [500, 19] on span "x" at bounding box center [496, 20] width 26 height 19
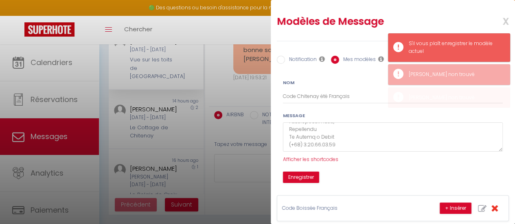
click at [499, 20] on span "x" at bounding box center [496, 20] width 26 height 19
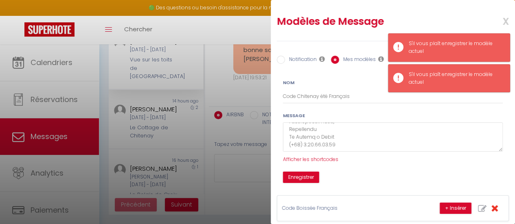
click at [499, 20] on span "x" at bounding box center [496, 20] width 26 height 19
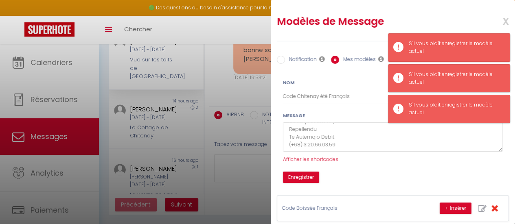
click at [499, 20] on span "x" at bounding box center [496, 20] width 26 height 19
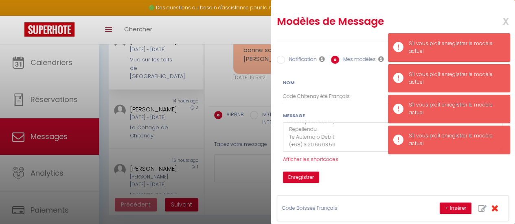
click at [499, 20] on span "x" at bounding box center [496, 20] width 26 height 19
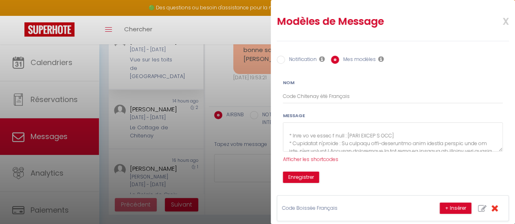
scroll to position [41, 0]
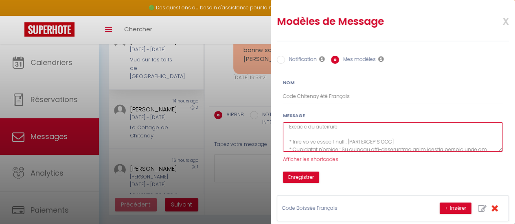
click at [340, 127] on textarea at bounding box center [393, 138] width 220 height 30
click at [337, 128] on textarea at bounding box center [393, 138] width 220 height 30
type textarea "Bonjour [GUEST:FIRST_NAME], La maison est prête à vous accueillir. Voici les in…"
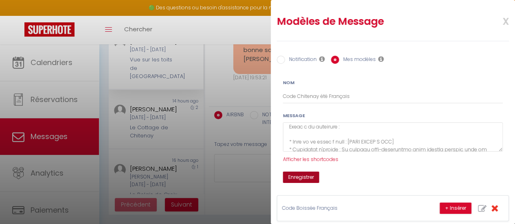
click at [308, 174] on button "Enregistrer" at bounding box center [301, 177] width 36 height 11
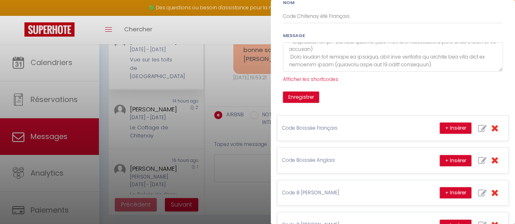
scroll to position [163, 0]
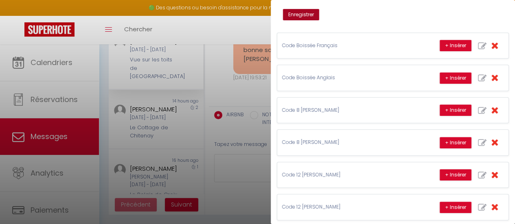
click at [299, 11] on button "Enregistrer" at bounding box center [301, 14] width 36 height 11
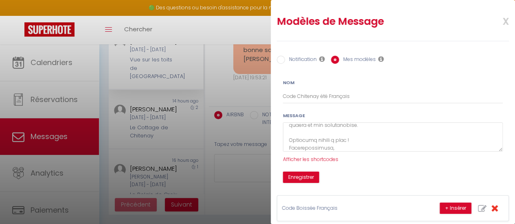
scroll to position [422, 0]
click at [300, 177] on button "Enregistrer" at bounding box center [301, 177] width 36 height 11
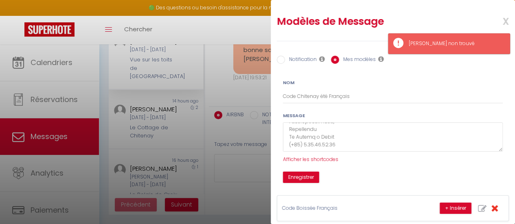
click at [499, 21] on span "x" at bounding box center [496, 20] width 26 height 19
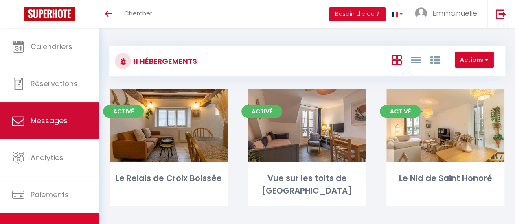
click at [72, 124] on link "Messages" at bounding box center [49, 121] width 99 height 37
select select "message"
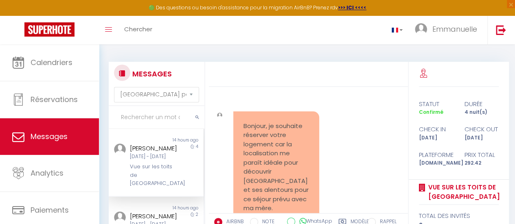
scroll to position [750, 0]
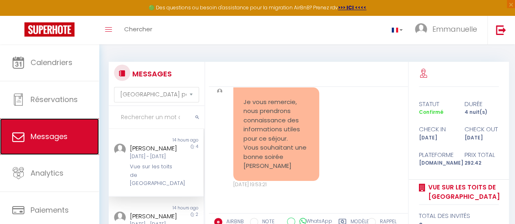
click at [70, 137] on link "Messages" at bounding box center [49, 136] width 99 height 37
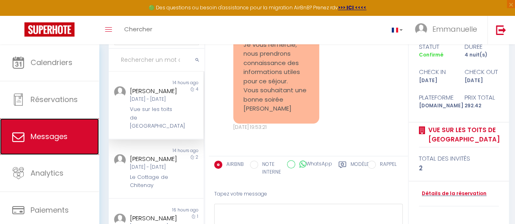
scroll to position [107, 0]
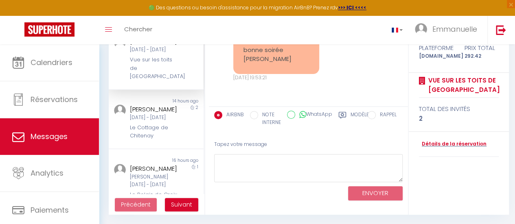
click at [352, 112] on label "Modèles" at bounding box center [362, 119] width 22 height 17
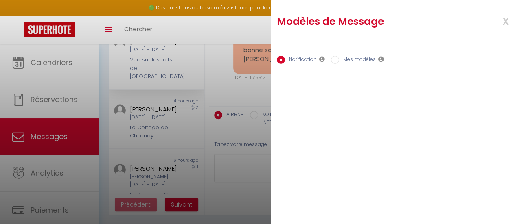
click at [367, 57] on label "Mes modèles" at bounding box center [357, 60] width 37 height 9
click at [339, 57] on input "Mes modèles" at bounding box center [335, 60] width 8 height 8
radio input "true"
click at [357, 58] on label "Mes modèles" at bounding box center [357, 60] width 37 height 9
click at [339, 58] on input "Mes modèles" at bounding box center [335, 60] width 8 height 8
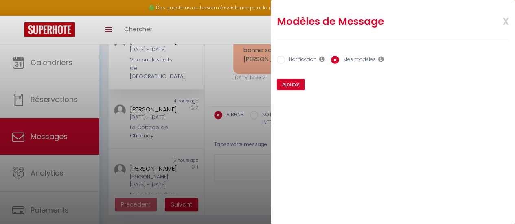
click at [506, 20] on span "x" at bounding box center [496, 20] width 26 height 19
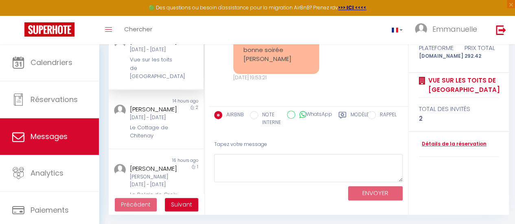
click at [355, 113] on label "Modèles" at bounding box center [362, 119] width 22 height 17
radio input "true"
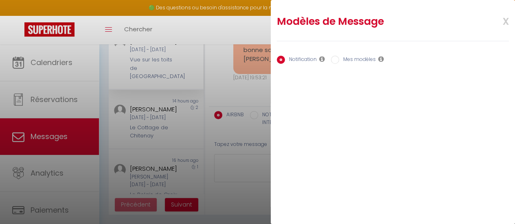
click at [336, 59] on input "Mes modèles" at bounding box center [335, 60] width 8 height 8
radio input "true"
radio input "false"
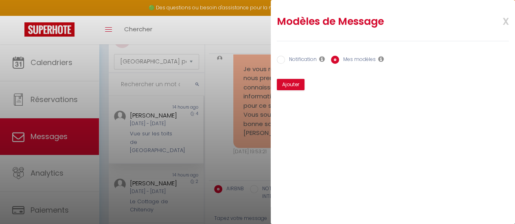
scroll to position [0, 0]
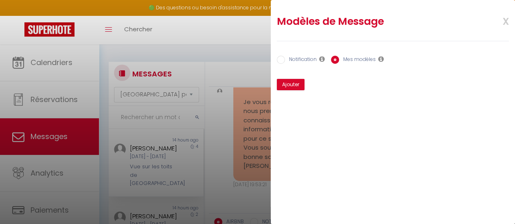
click at [504, 20] on span "x" at bounding box center [496, 20] width 26 height 19
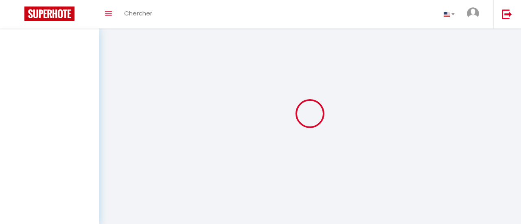
select select "message"
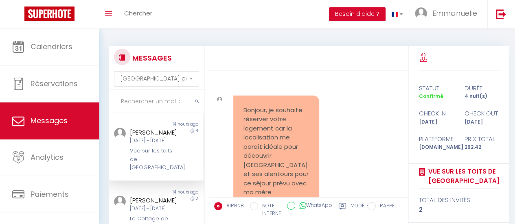
scroll to position [750, 0]
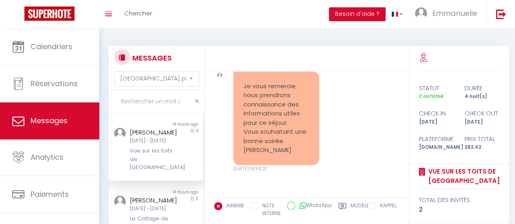
click at [356, 204] on label "Modèles" at bounding box center [362, 210] width 22 height 17
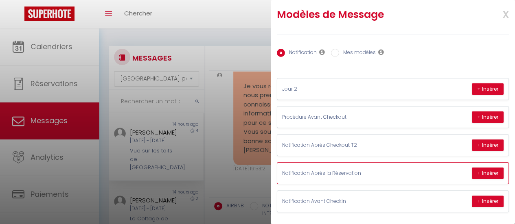
scroll to position [11, 0]
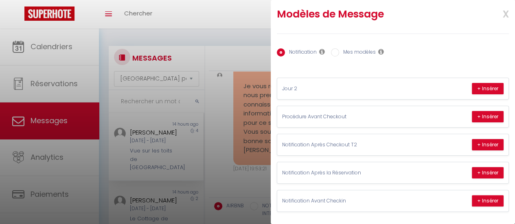
click at [335, 52] on input "Mes modèles" at bounding box center [335, 52] width 8 height 8
radio input "true"
radio input "false"
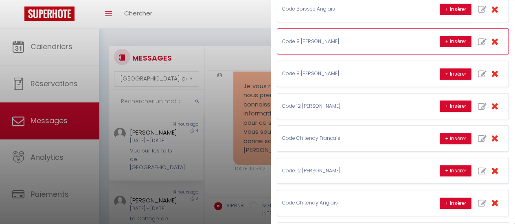
scroll to position [170, 0]
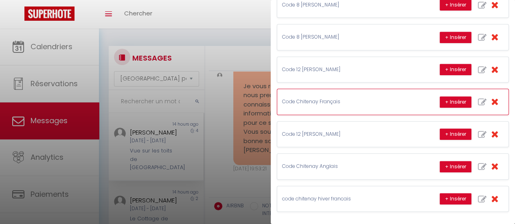
click at [478, 98] on icon "button" at bounding box center [482, 102] width 9 height 9
type input "Code Chitenay Français"
type textarea "Bonjour [GUEST:FIRST_NAME], La maison est prête à vous accueillir. Voici les in…"
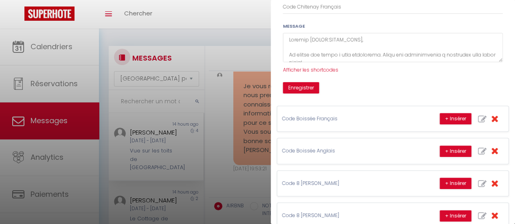
scroll to position [0, 0]
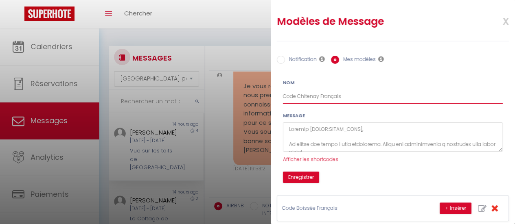
click at [319, 95] on input "Code Chitenay Français" at bounding box center [393, 96] width 220 height 15
type input "Code Chitenay été Français"
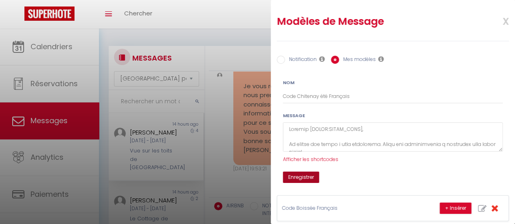
click at [302, 176] on button "Enregistrer" at bounding box center [301, 177] width 36 height 11
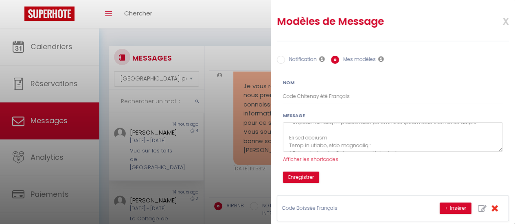
scroll to position [302, 0]
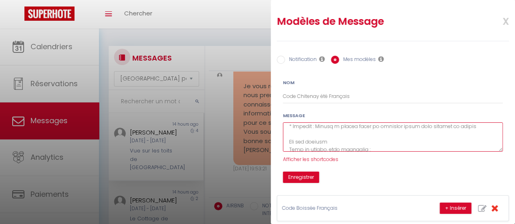
click at [328, 140] on textarea at bounding box center [393, 138] width 220 height 30
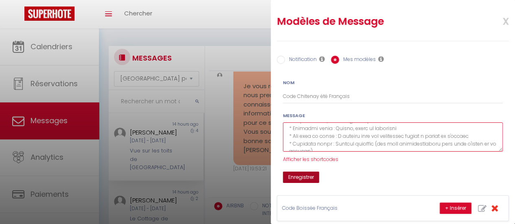
type textarea "Bonjour [GUEST:FIRST_NAME], La maison est prête à vous accueillir. Voici les in…"
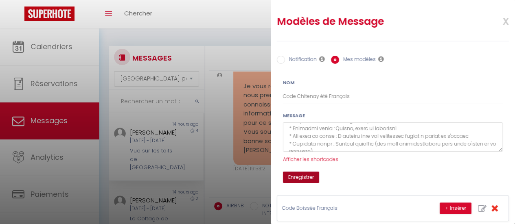
click at [313, 176] on button "Enregistrer" at bounding box center [301, 177] width 36 height 11
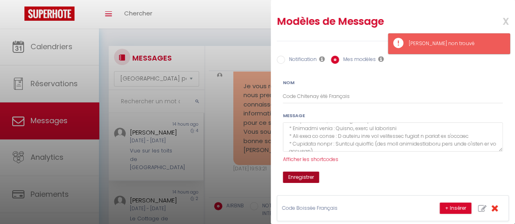
click at [300, 175] on button "Enregistrer" at bounding box center [301, 177] width 36 height 11
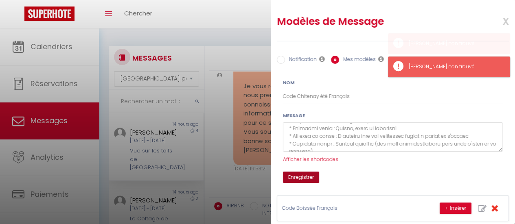
click at [300, 175] on button "Enregistrer" at bounding box center [301, 177] width 36 height 11
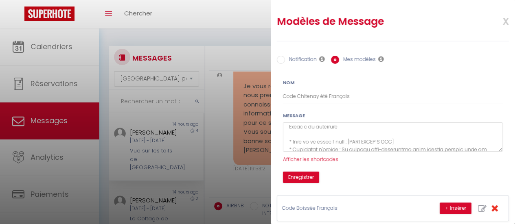
scroll to position [0, 0]
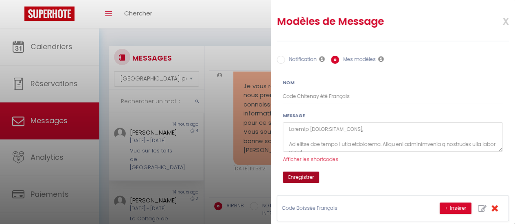
click at [299, 175] on button "Enregistrer" at bounding box center [301, 177] width 36 height 11
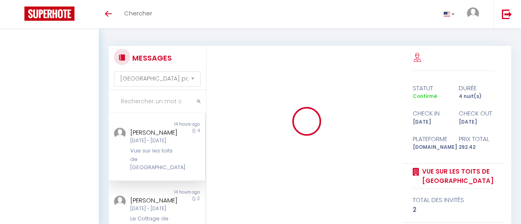
select select "message"
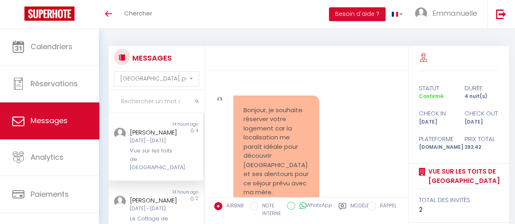
scroll to position [750, 0]
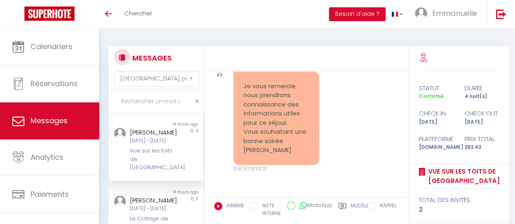
click at [359, 205] on label "Modèles" at bounding box center [362, 210] width 22 height 17
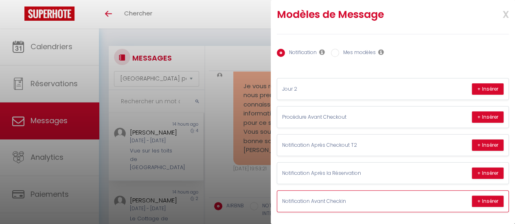
scroll to position [11, 0]
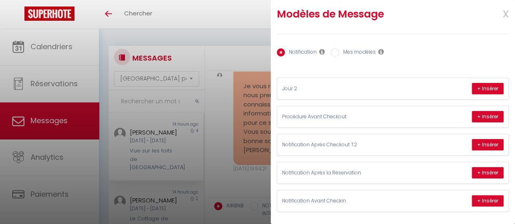
click at [337, 48] on input "Mes modèles" at bounding box center [335, 52] width 8 height 8
radio input "true"
radio input "false"
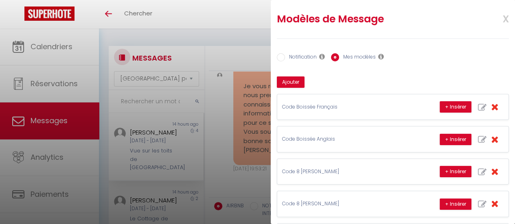
scroll to position [0, 0]
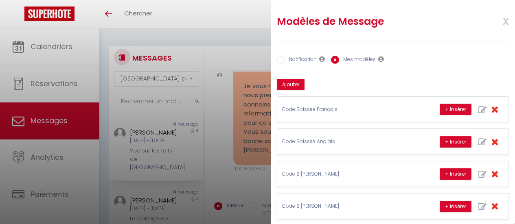
click at [500, 22] on span "x" at bounding box center [496, 20] width 26 height 19
